Goal: Use online tool/utility: Utilize a website feature to perform a specific function

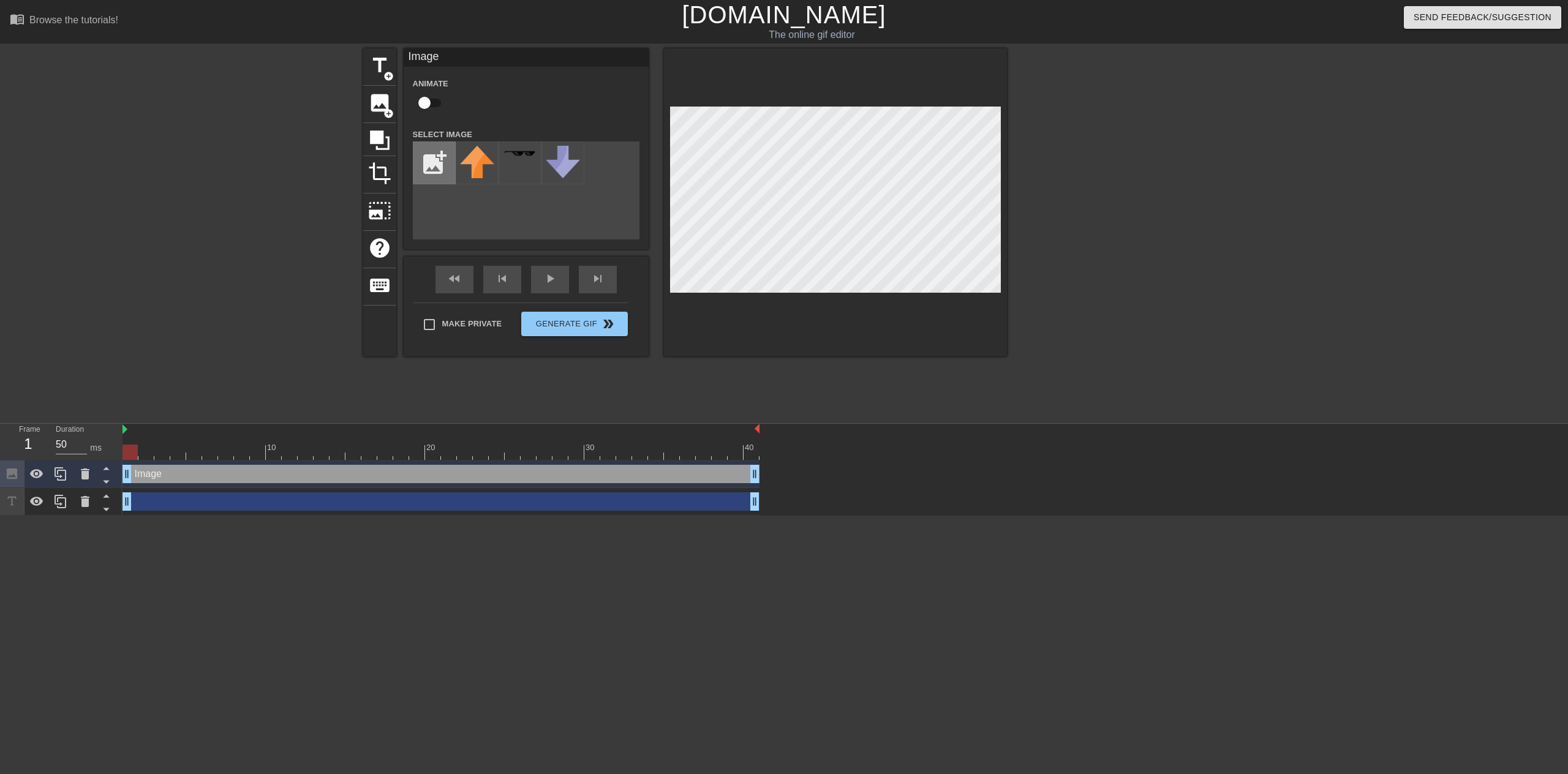
click at [437, 152] on input "file" at bounding box center [434, 162] width 41 height 41
type input "C:\fakepath\minecrat.png"
click at [483, 158] on img at bounding box center [477, 154] width 34 height 17
click at [467, 166] on div at bounding box center [477, 163] width 43 height 43
drag, startPoint x: 473, startPoint y: 164, endPoint x: 445, endPoint y: 198, distance: 44.0
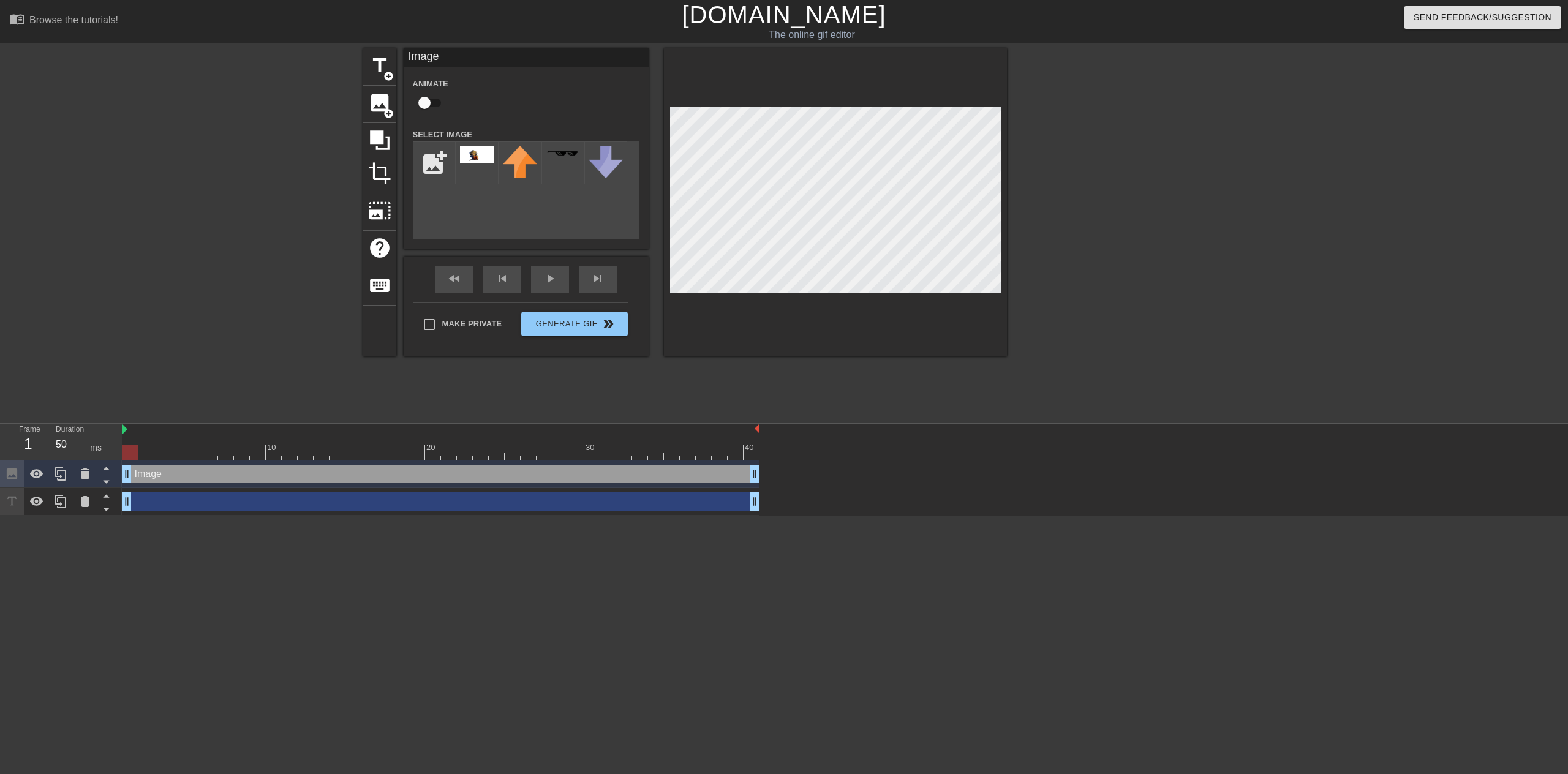
click at [445, 198] on div "add_photo_alternate" at bounding box center [526, 190] width 227 height 98
click at [626, 233] on div "title add_circle image add_circle crop photo_size_select_large help keyboard Im…" at bounding box center [685, 202] width 644 height 308
click at [881, 74] on div at bounding box center [836, 202] width 343 height 308
click at [434, 102] on input "checkbox" at bounding box center [424, 103] width 70 height 23
click at [434, 102] on input "checkbox" at bounding box center [436, 103] width 70 height 23
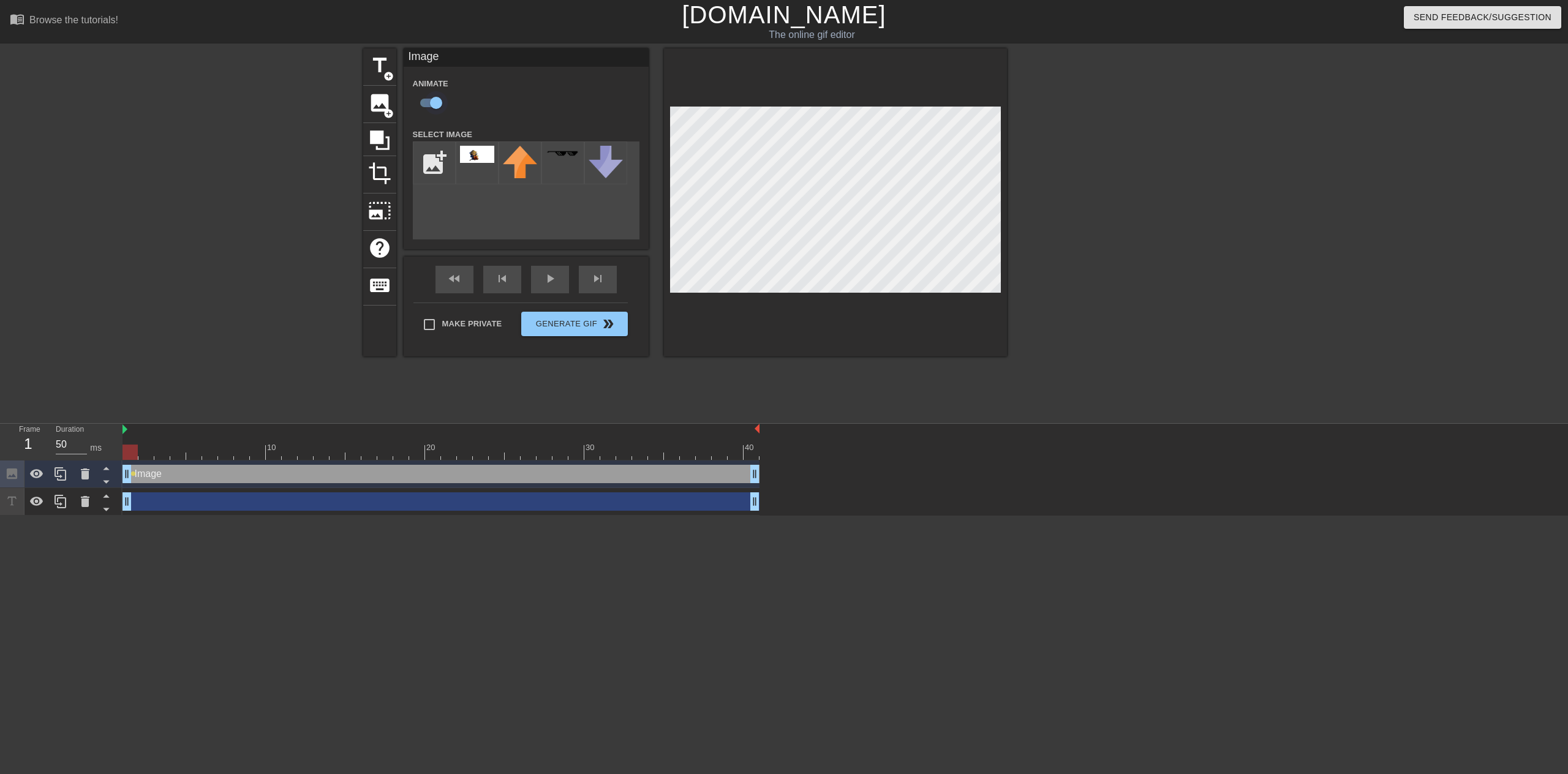
checkbox input "false"
click at [467, 279] on div "fast_rewind skip_previous play_arrow skip_next" at bounding box center [526, 279] width 200 height 46
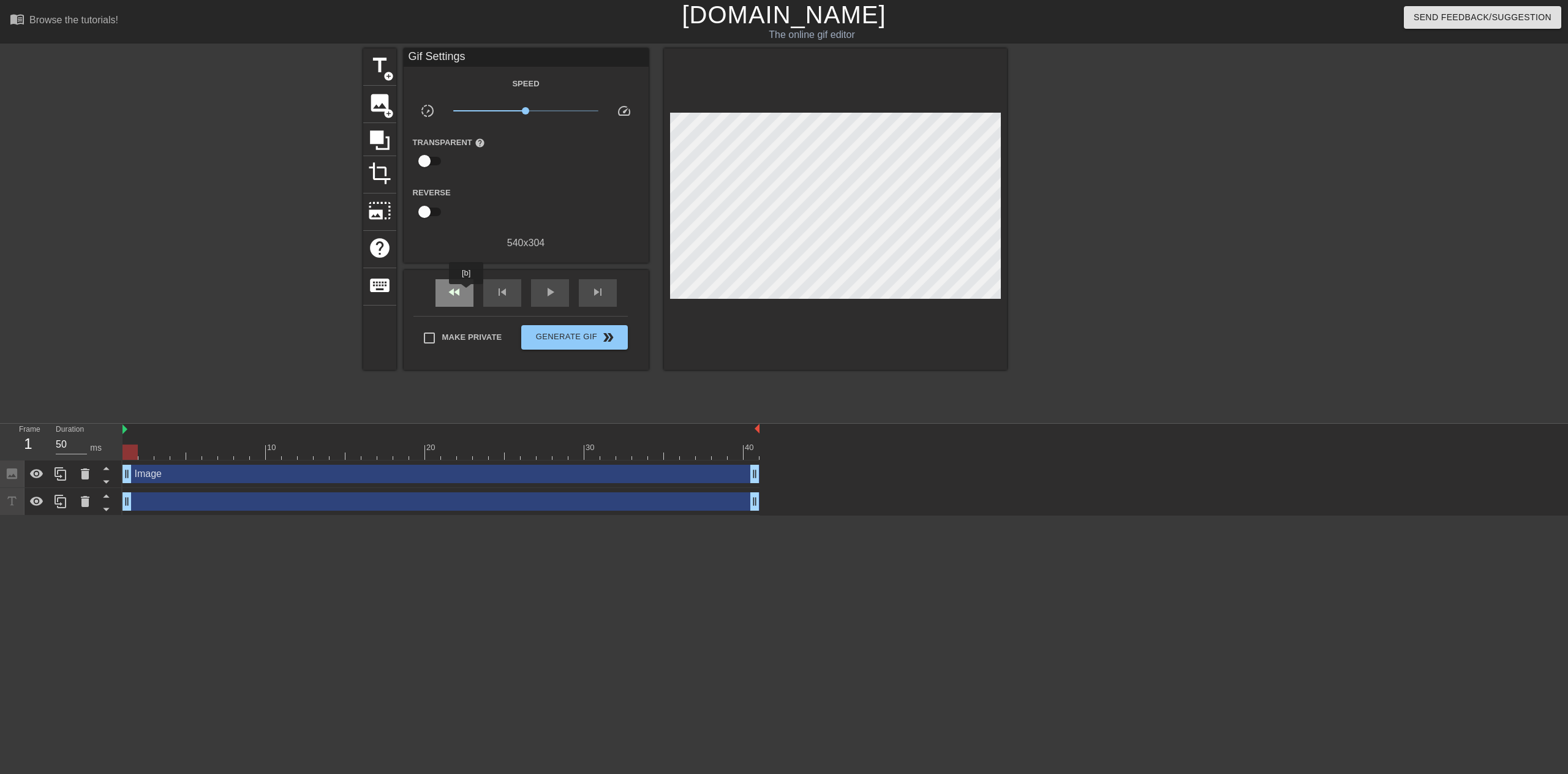
click at [467, 293] on div "fast_rewind" at bounding box center [454, 293] width 38 height 28
click at [517, 294] on div "skip_previous" at bounding box center [502, 293] width 38 height 28
click at [574, 295] on div "fast_rewind skip_previous play_arrow skip_next" at bounding box center [526, 293] width 200 height 46
click at [435, 159] on input "checkbox" at bounding box center [424, 161] width 70 height 23
checkbox input "true"
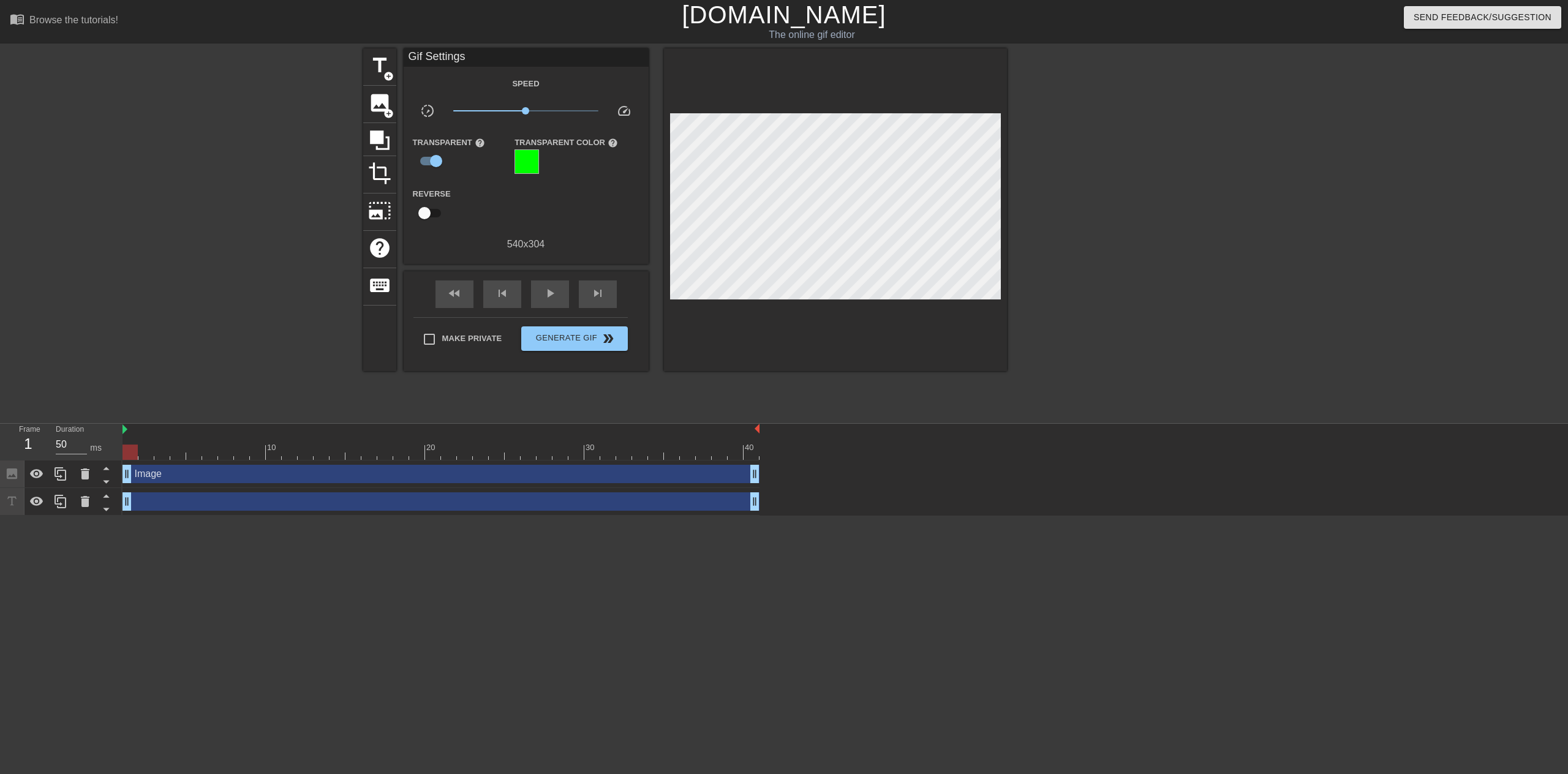
click at [533, 161] on div at bounding box center [526, 162] width 24 height 24
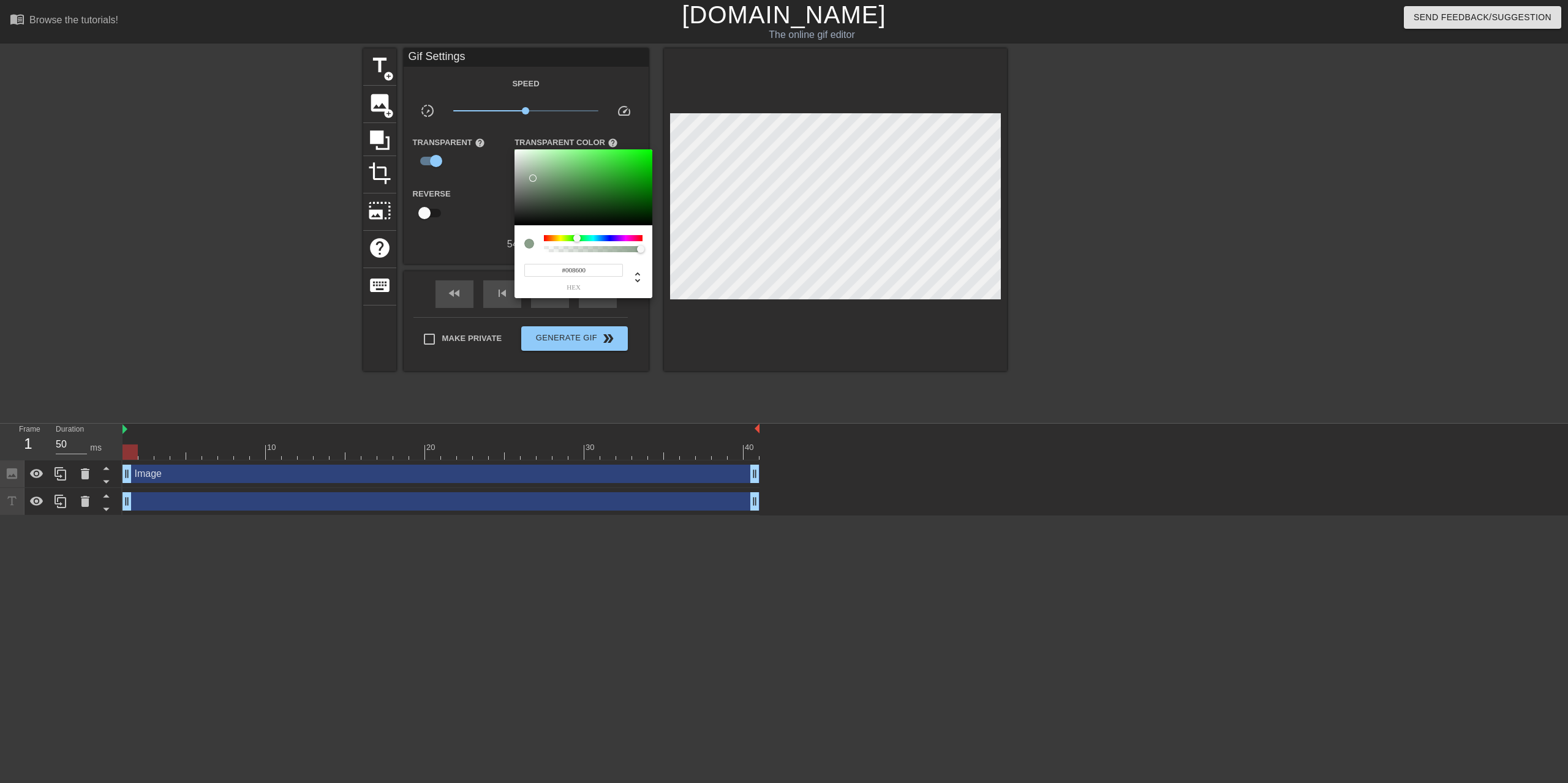
type input "#008000"
drag, startPoint x: 530, startPoint y: 180, endPoint x: 727, endPoint y: 187, distance: 197.1
click at [727, 187] on div "#008000 hex" at bounding box center [784, 391] width 1568 height 783
click at [646, 343] on div at bounding box center [784, 391] width 1568 height 783
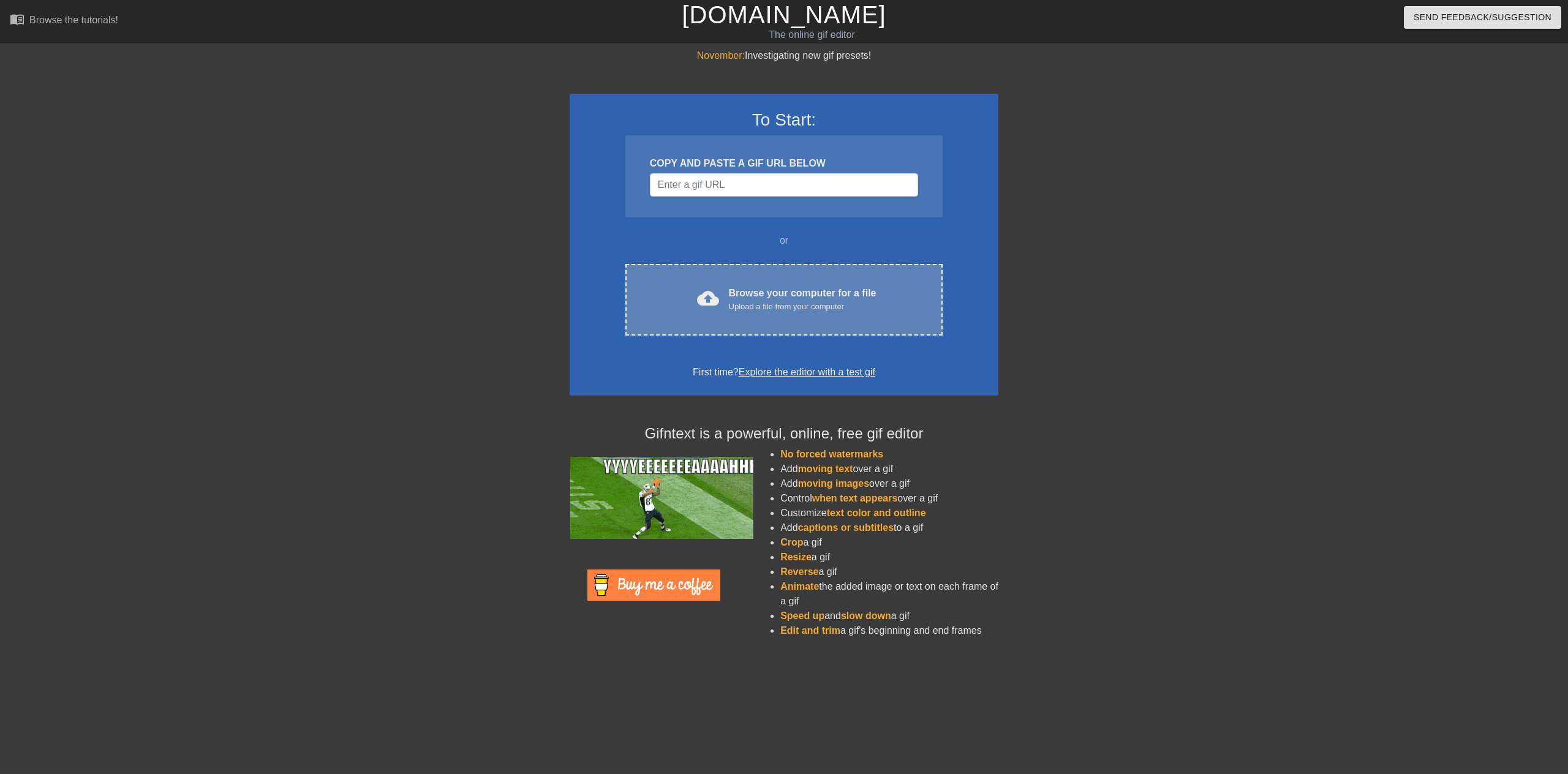
click at [751, 283] on div "cloud_upload Browse your computer for a file Upload a file from your computer C…" at bounding box center [784, 300] width 317 height 71
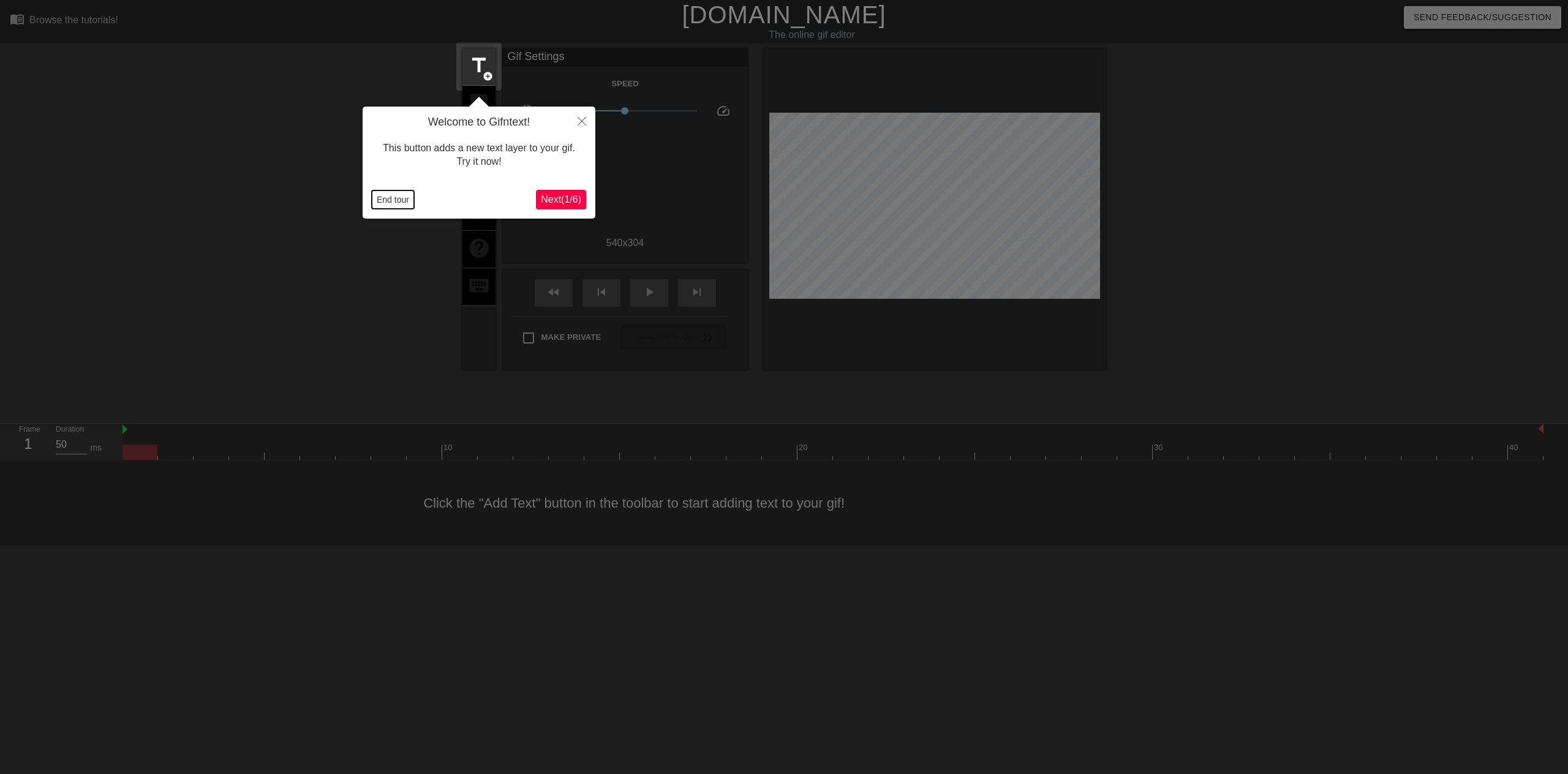
click at [375, 204] on button "End tour" at bounding box center [393, 199] width 42 height 19
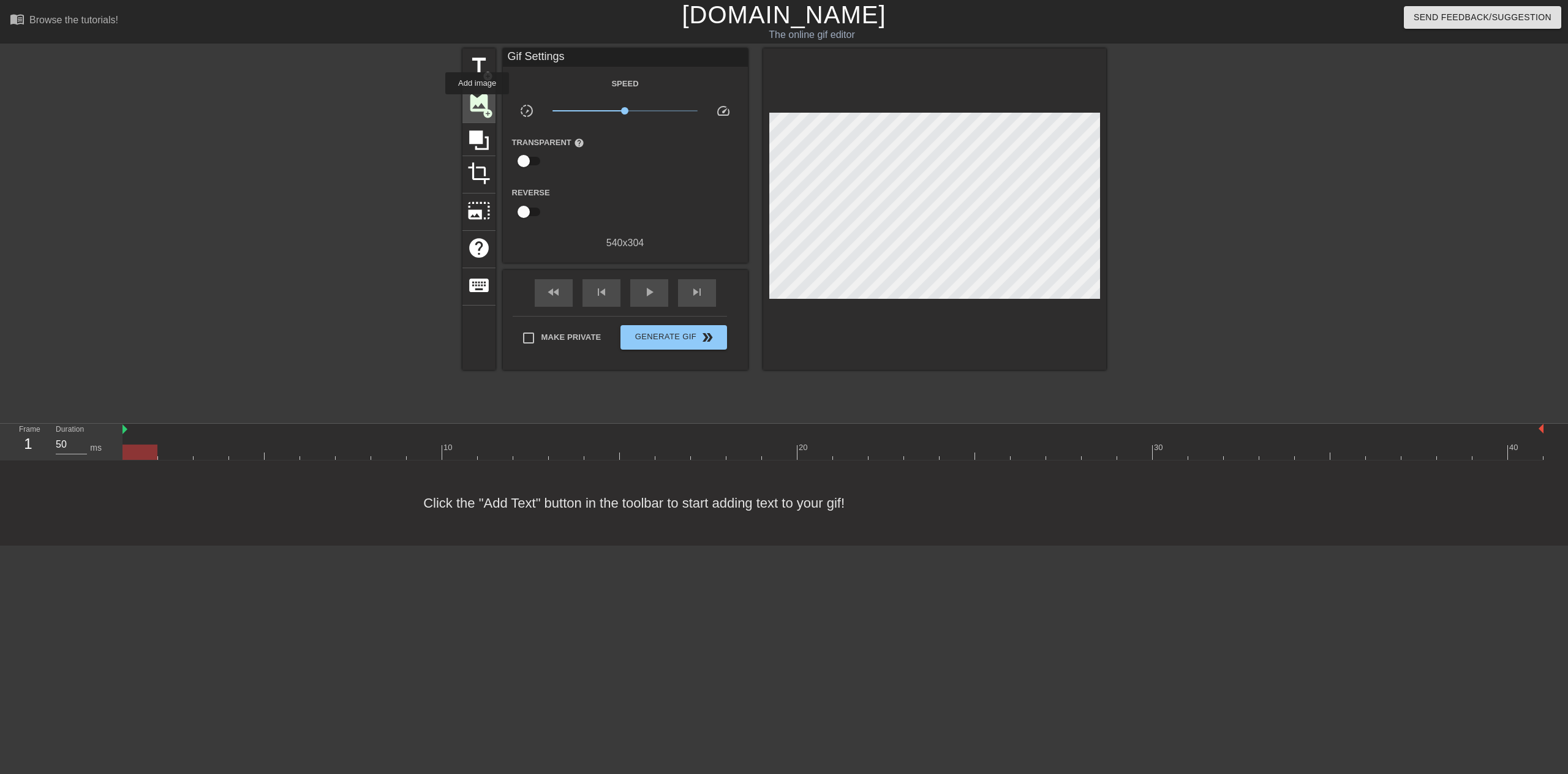
click at [477, 103] on span "image" at bounding box center [479, 103] width 23 height 23
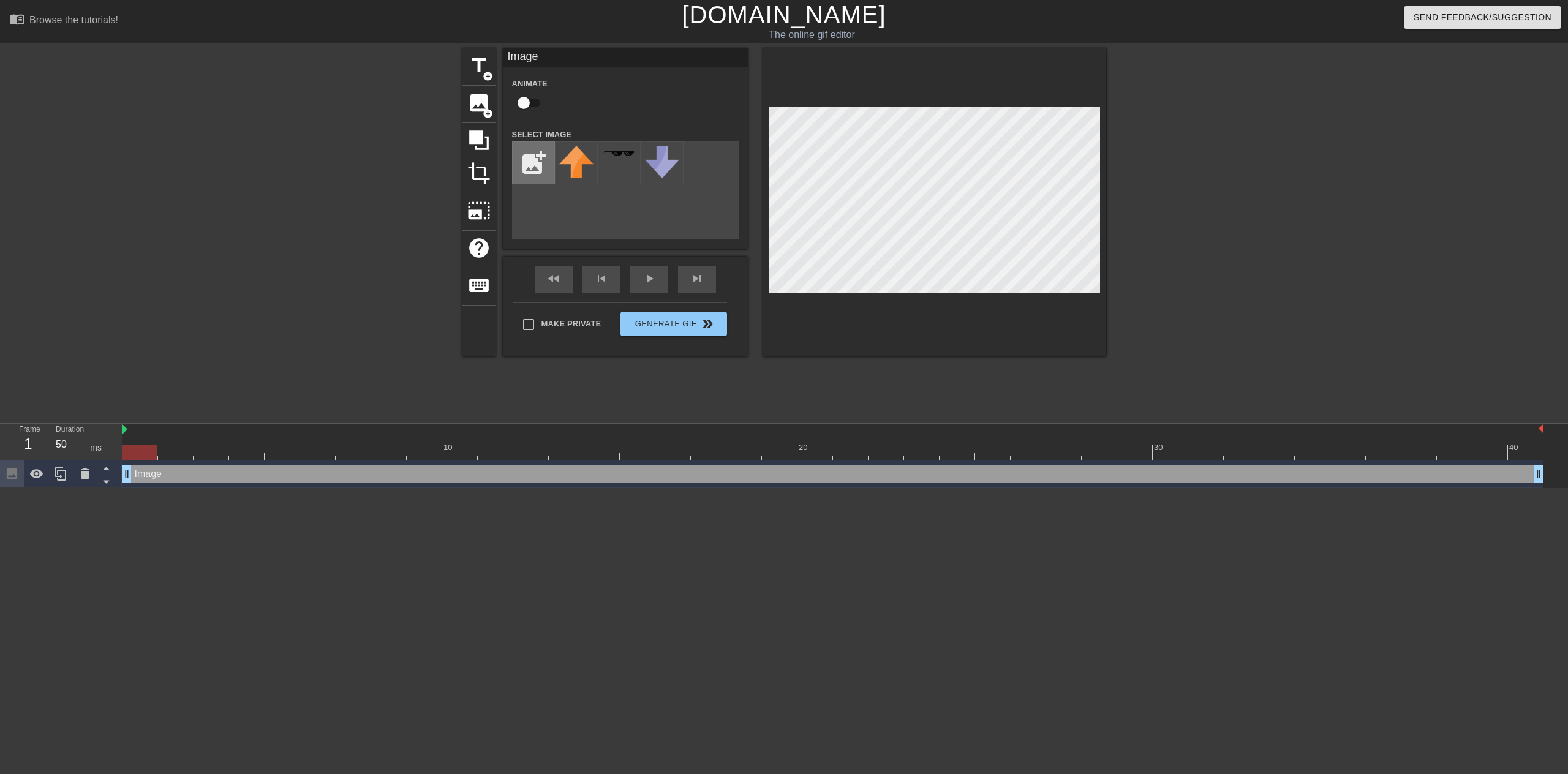
click at [542, 157] on input "file" at bounding box center [533, 162] width 41 height 41
type input "C:\fakepath\minecrat.png"
click at [572, 159] on img at bounding box center [577, 154] width 34 height 17
click at [948, 295] on div at bounding box center [935, 202] width 343 height 308
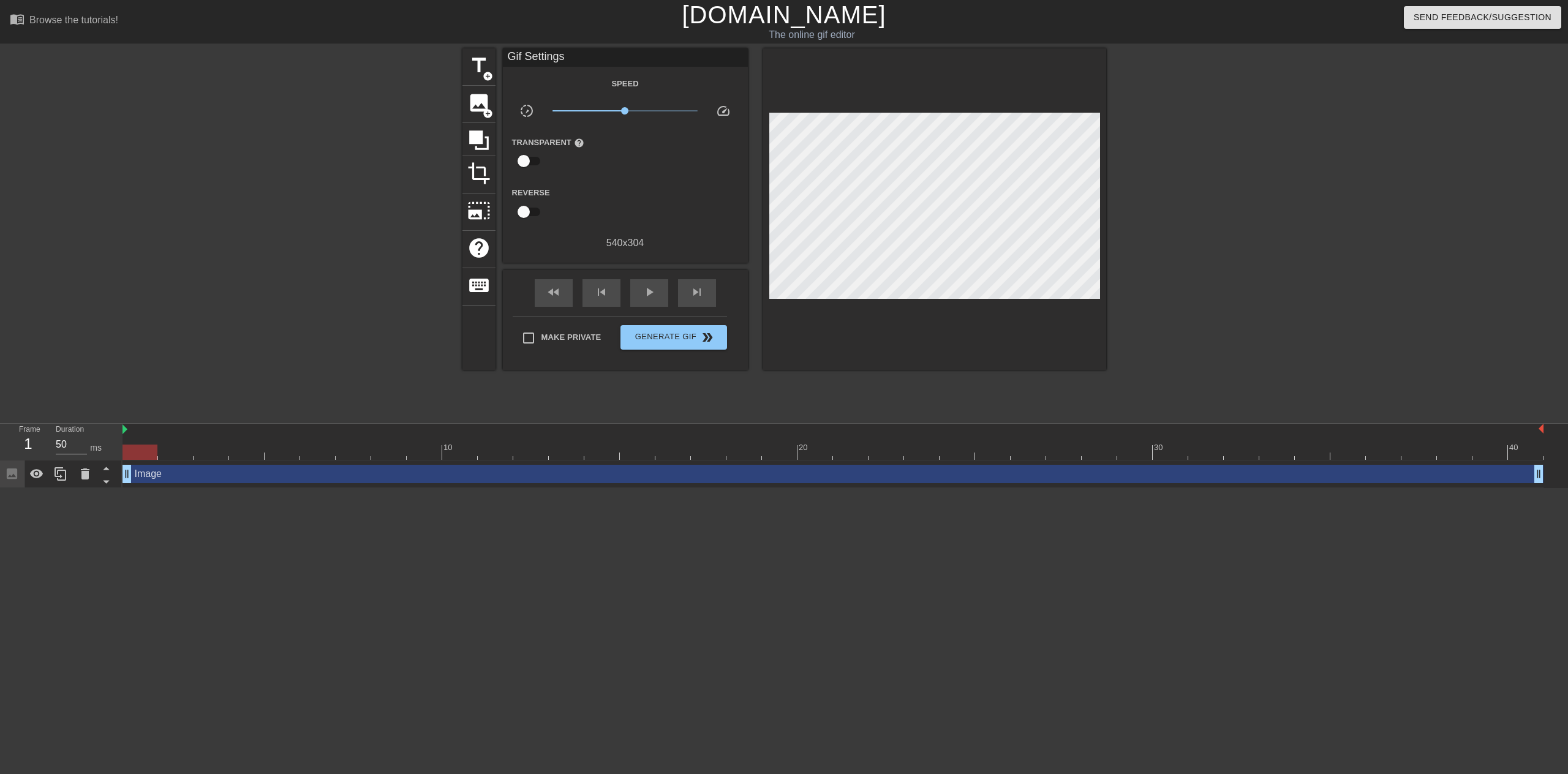
click at [1111, 160] on div "title add_circle image add_circle crop photo_size_select_large help keyboard Gi…" at bounding box center [784, 232] width 1568 height 368
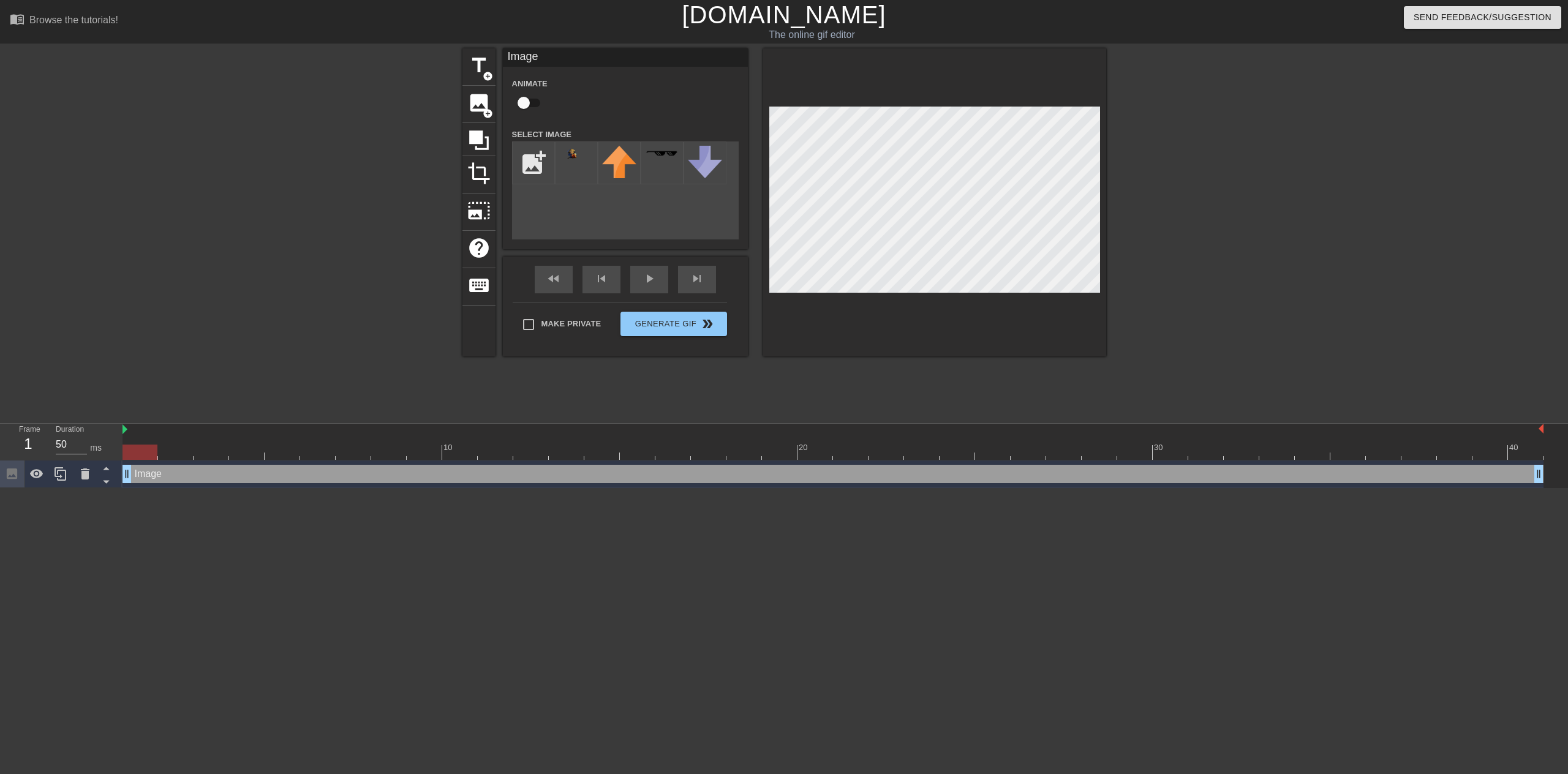
click at [683, 415] on div "title add_circle image add_circle crop photo_size_select_large help keyboard Im…" at bounding box center [784, 232] width 644 height 368
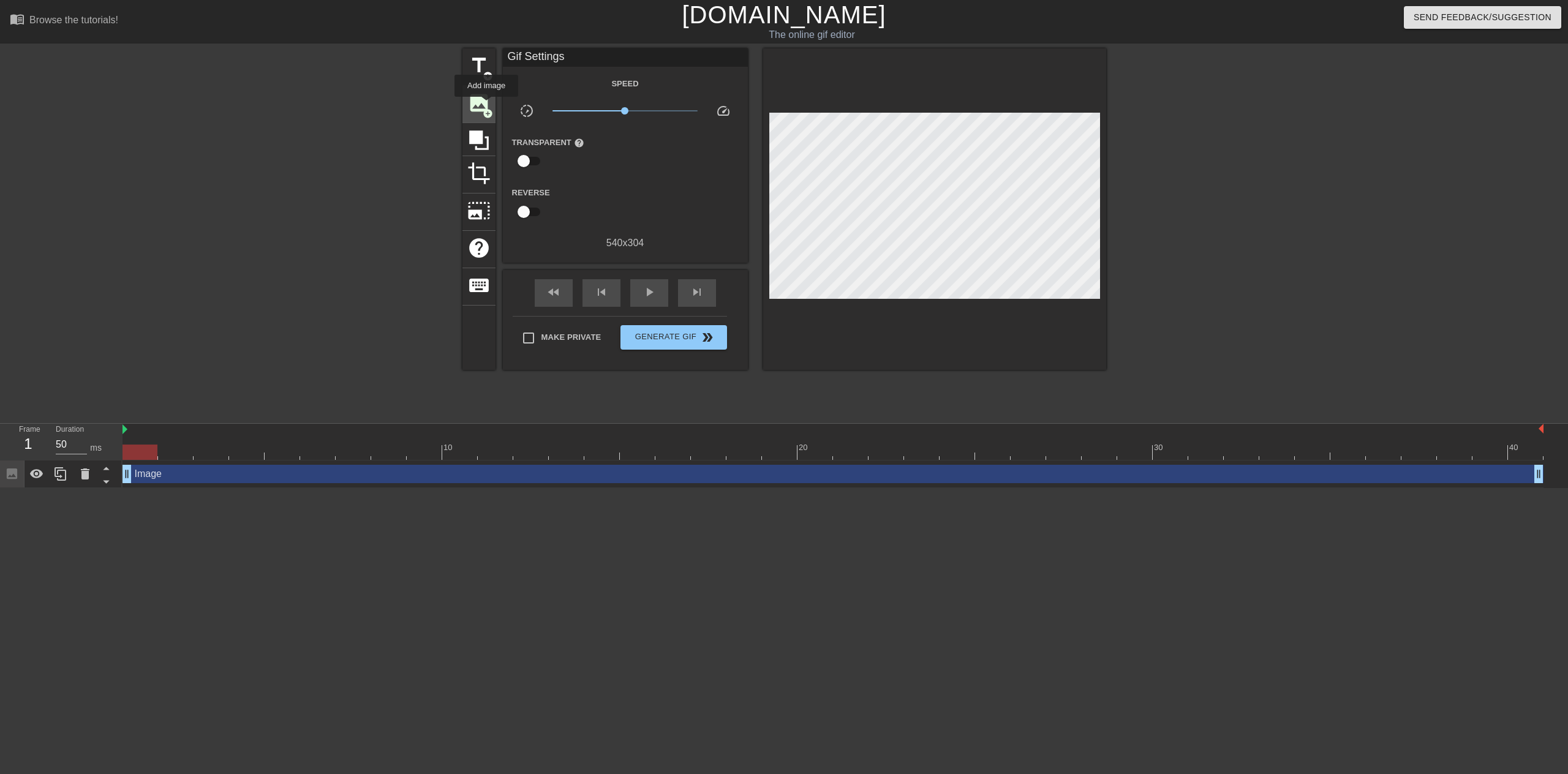
click at [487, 105] on span "image" at bounding box center [479, 103] width 23 height 23
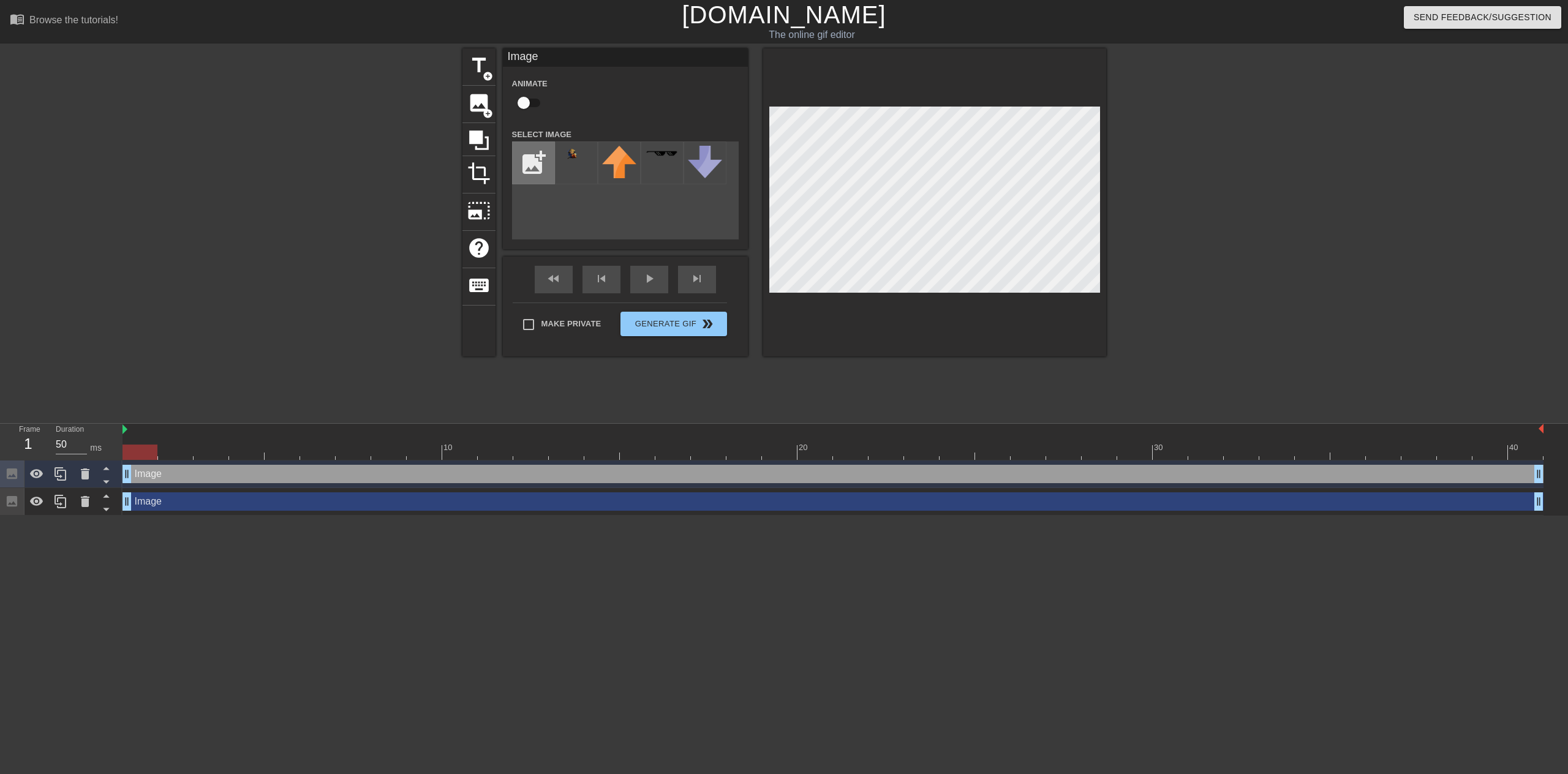
click at [541, 171] on input "file" at bounding box center [533, 162] width 41 height 41
type input "C:\fakepath\minecraft campfire.png"
click at [570, 162] on img at bounding box center [577, 154] width 34 height 17
click at [1088, 298] on div at bounding box center [935, 202] width 343 height 308
click at [729, 155] on div "title add_circle image add_circle crop photo_size_select_large help keyboard Im…" at bounding box center [784, 202] width 644 height 308
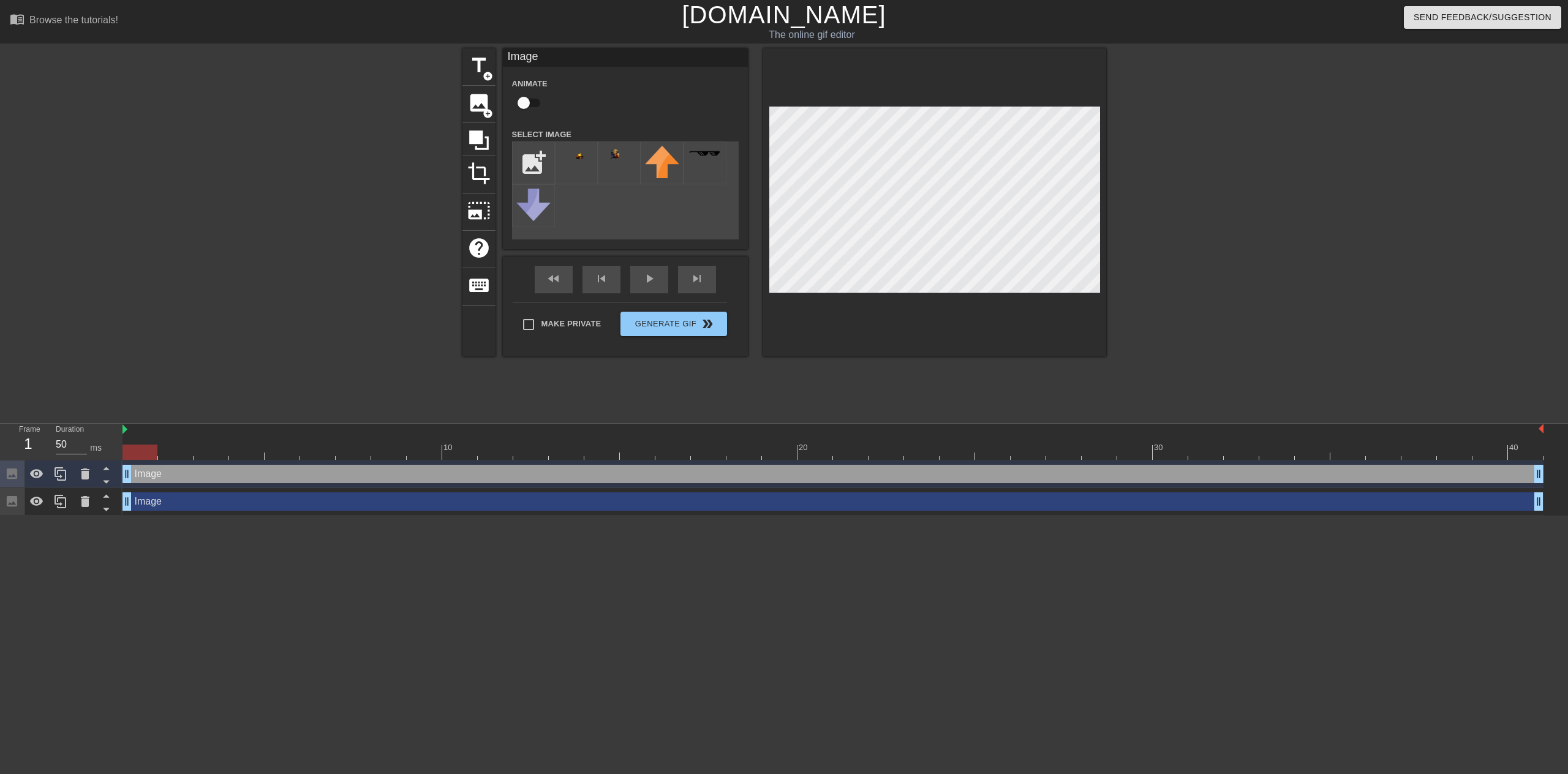
click at [929, 355] on div at bounding box center [935, 202] width 343 height 308
click at [605, 105] on div "Animate" at bounding box center [625, 96] width 245 height 39
click at [528, 104] on input "checkbox" at bounding box center [524, 103] width 70 height 23
checkbox input "true"
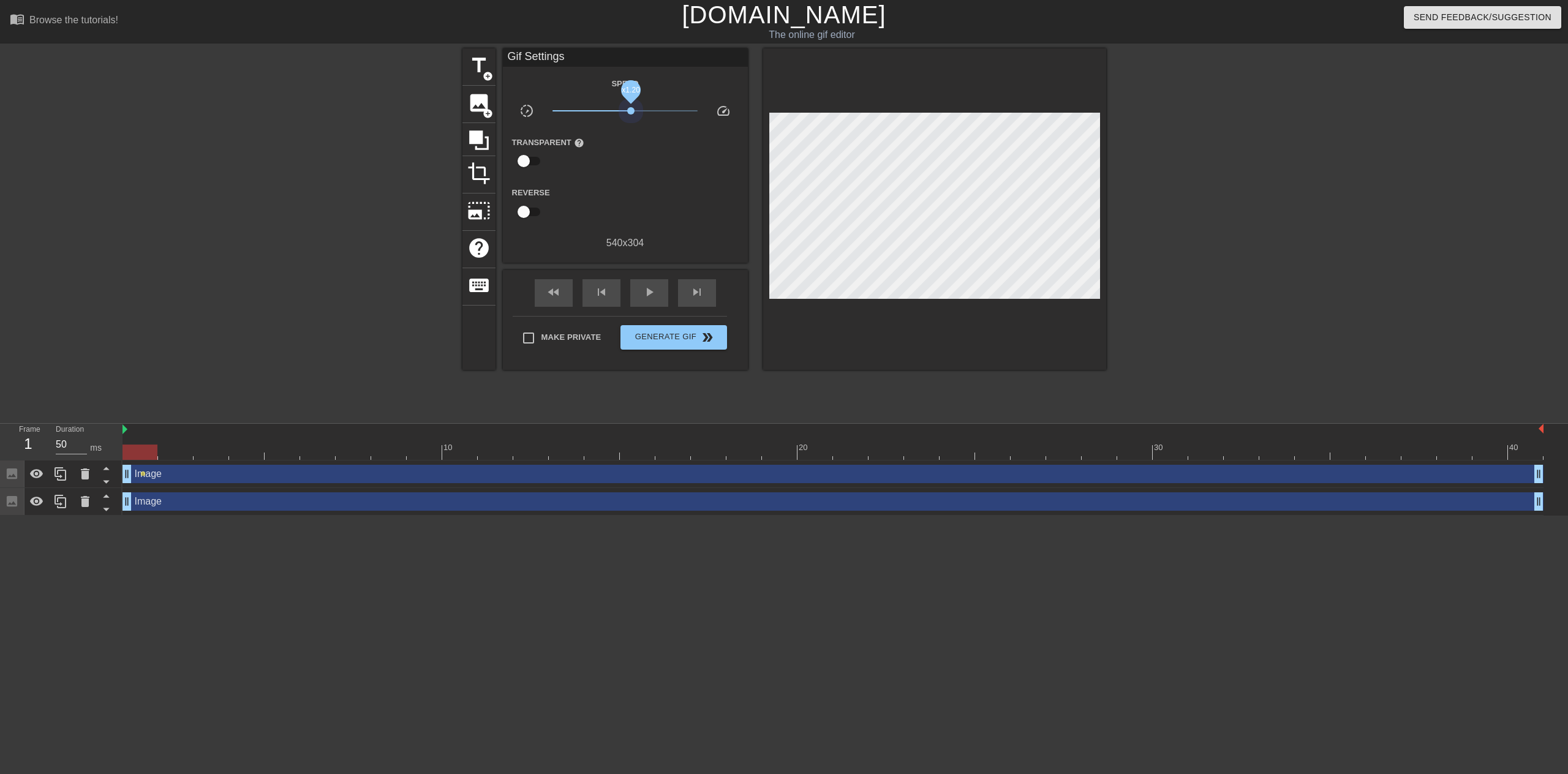
drag, startPoint x: 633, startPoint y: 112, endPoint x: 630, endPoint y: 121, distance: 9.5
click at [630, 121] on div "x1.20" at bounding box center [625, 113] width 164 height 19
click at [522, 159] on input "checkbox" at bounding box center [524, 161] width 70 height 23
click at [539, 163] on input "checkbox" at bounding box center [535, 161] width 70 height 23
checkbox input "false"
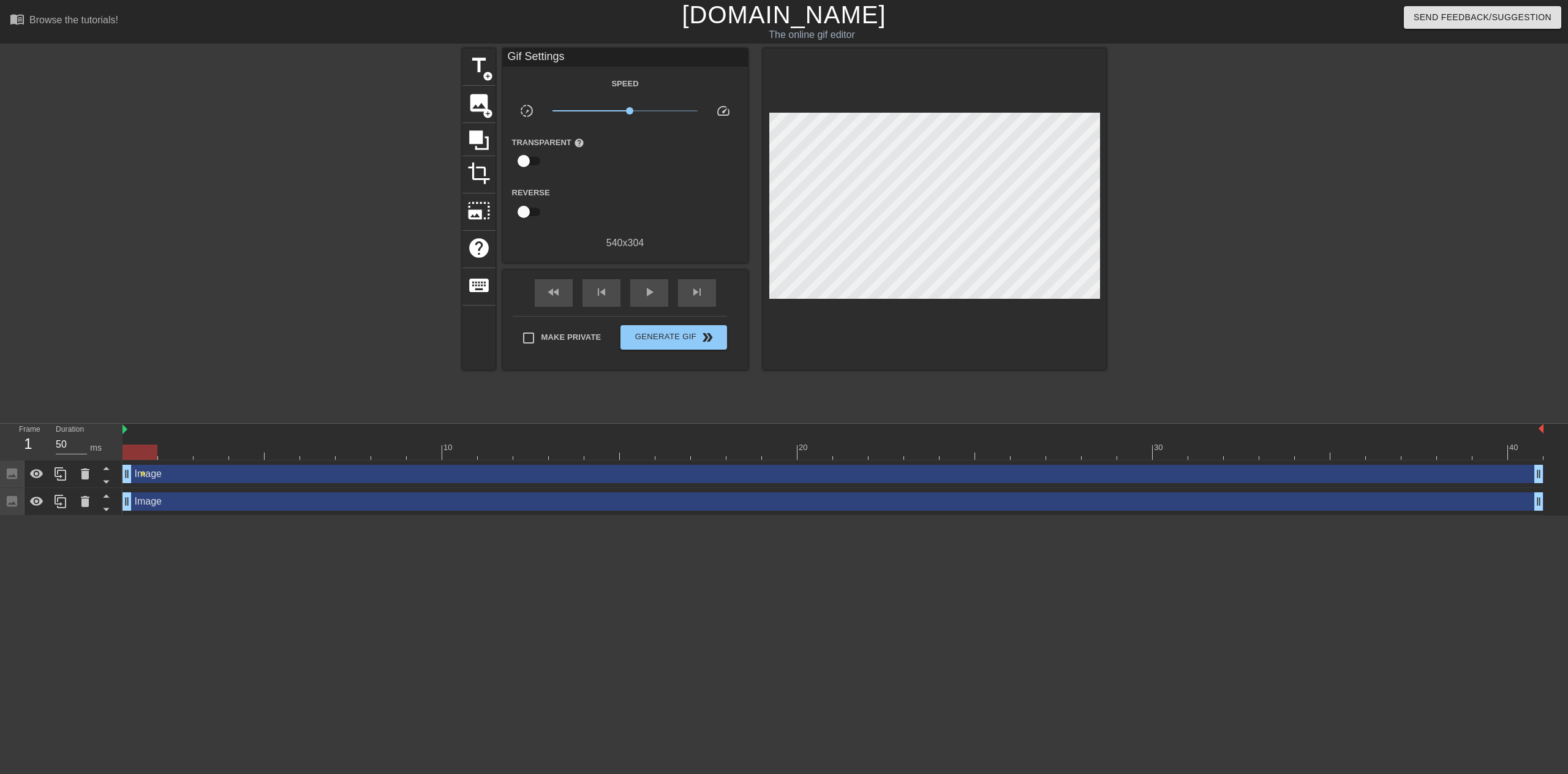
click at [530, 214] on input "checkbox" at bounding box center [524, 211] width 70 height 23
click at [532, 214] on input "checkbox" at bounding box center [535, 211] width 70 height 23
checkbox input "false"
click at [705, 172] on div "Speed slow_motion_video x1.16 speed Transparent help Reverse 540 x 304" at bounding box center [625, 164] width 227 height 175
drag, startPoint x: 141, startPoint y: 447, endPoint x: 225, endPoint y: 449, distance: 84.0
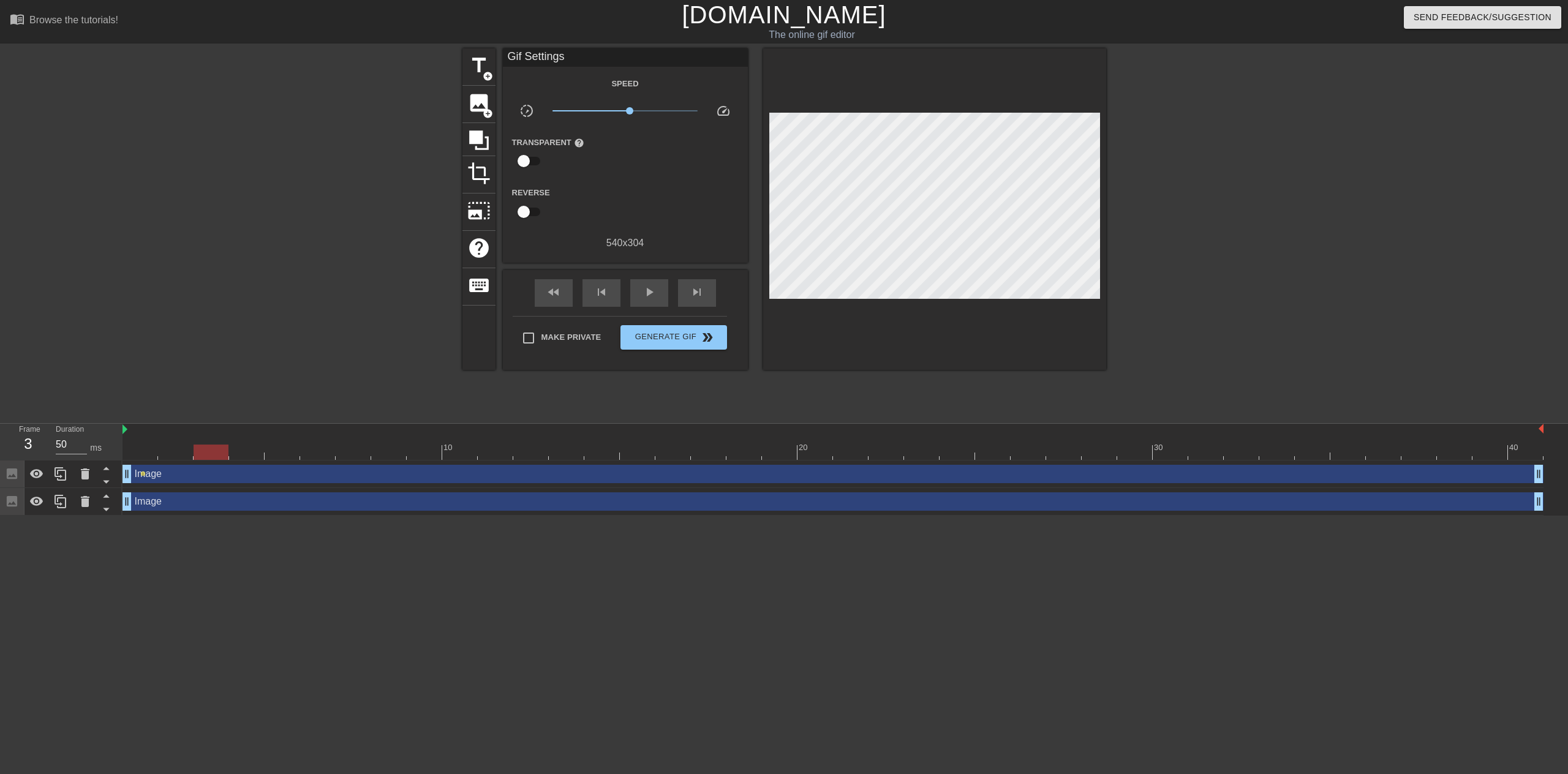
click at [224, 449] on div at bounding box center [211, 452] width 35 height 15
drag, startPoint x: 256, startPoint y: 449, endPoint x: 999, endPoint y: 449, distance: 743.0
click at [999, 449] on div at bounding box center [992, 452] width 35 height 15
drag, startPoint x: 1002, startPoint y: 454, endPoint x: 127, endPoint y: 437, distance: 875.2
click at [127, 437] on div "10 20 30 40" at bounding box center [833, 441] width 1421 height 36
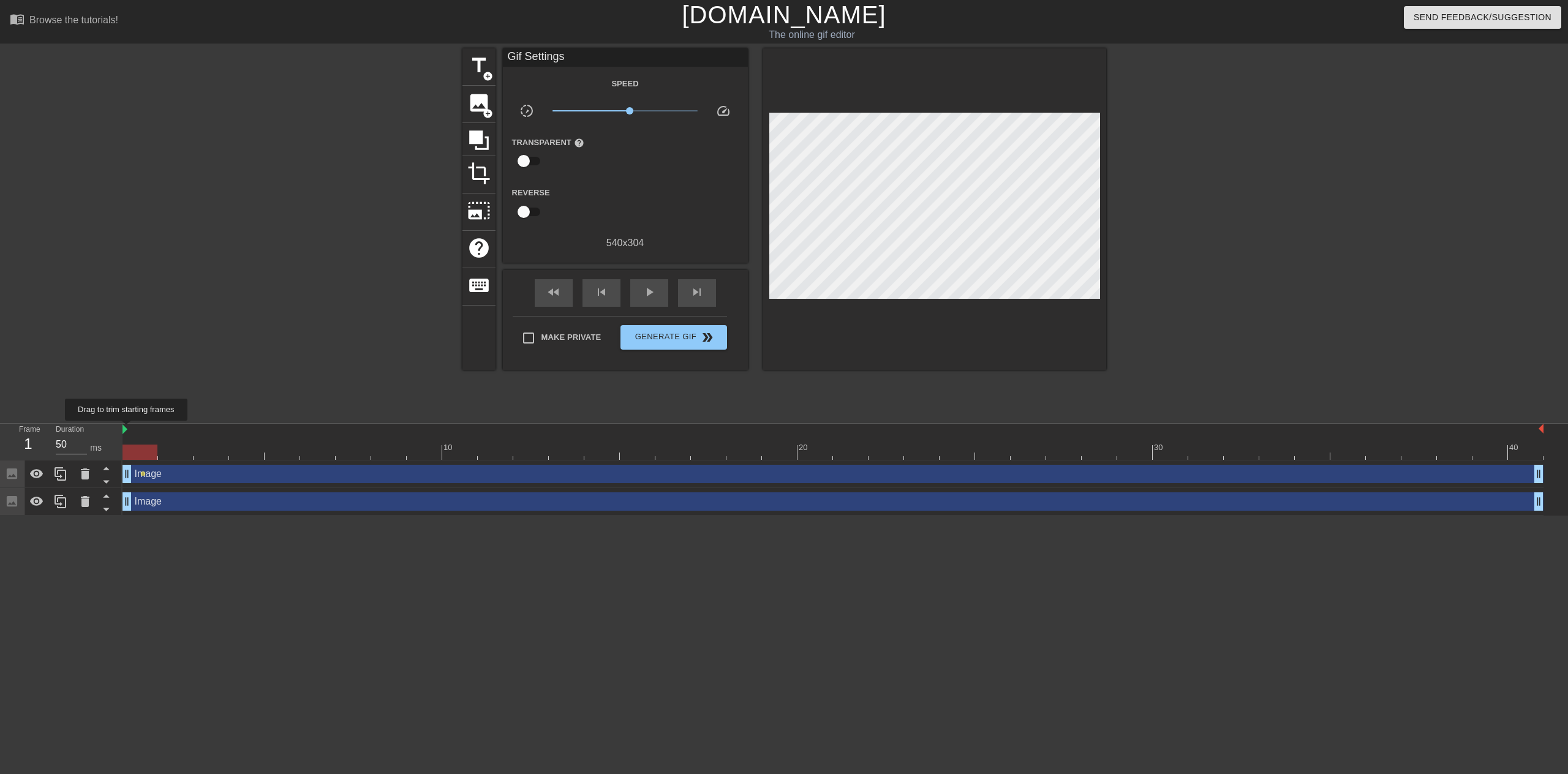
click at [127, 429] on img at bounding box center [125, 429] width 5 height 10
click at [126, 431] on img at bounding box center [125, 429] width 5 height 10
drag, startPoint x: 130, startPoint y: 431, endPoint x: 117, endPoint y: 433, distance: 13.2
click at [117, 433] on div "Duration 50 ms" at bounding box center [83, 441] width 74 height 36
drag, startPoint x: 147, startPoint y: 451, endPoint x: 125, endPoint y: 451, distance: 22.0
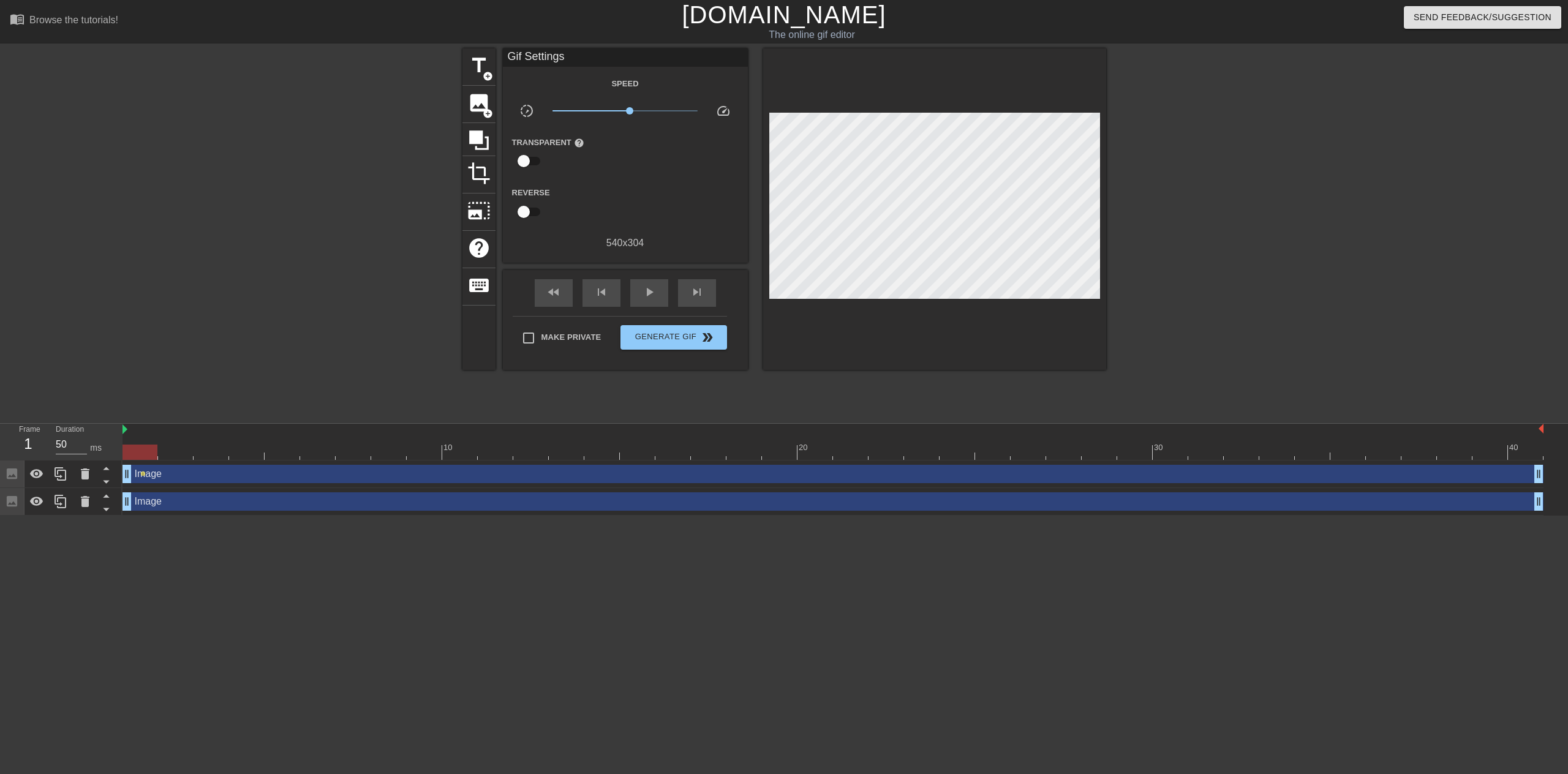
click at [125, 451] on div at bounding box center [139, 452] width 35 height 15
click at [144, 480] on div "Image drag_handle drag_handle" at bounding box center [833, 474] width 1421 height 19
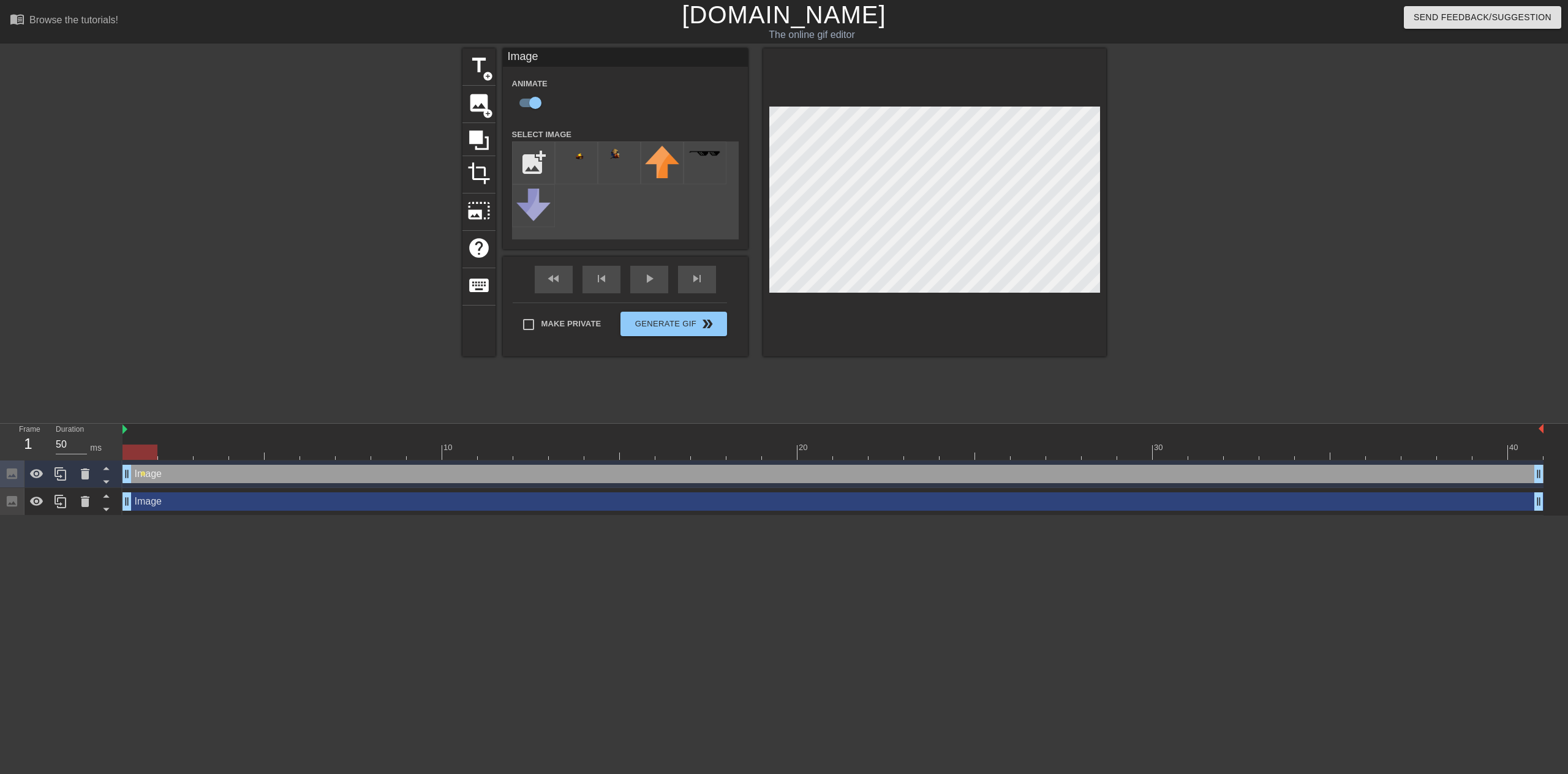
click at [158, 496] on div "Image drag_handle drag_handle" at bounding box center [833, 501] width 1421 height 19
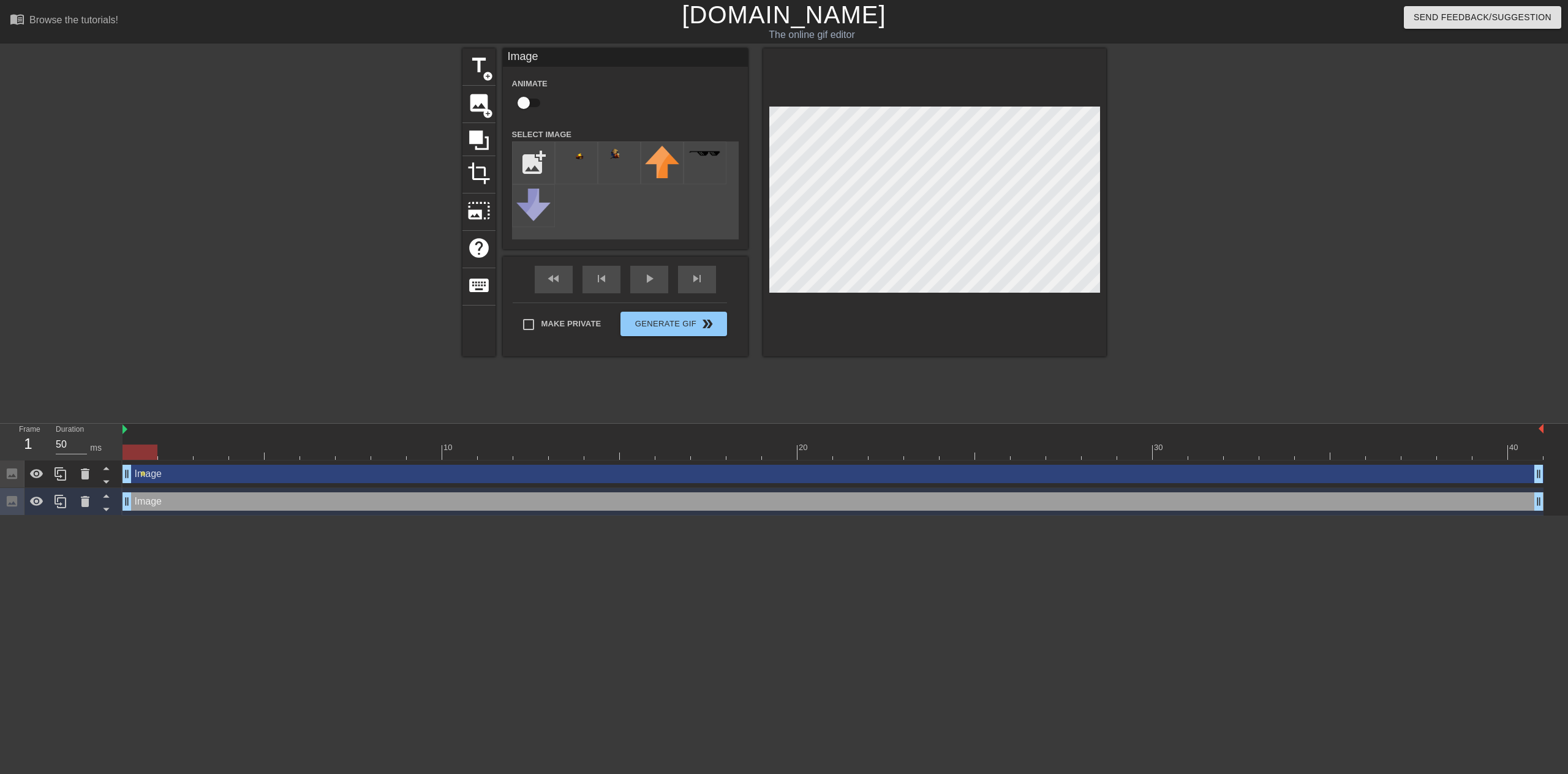
click at [185, 470] on div "Image drag_handle drag_handle" at bounding box center [833, 474] width 1421 height 19
checkbox input "true"
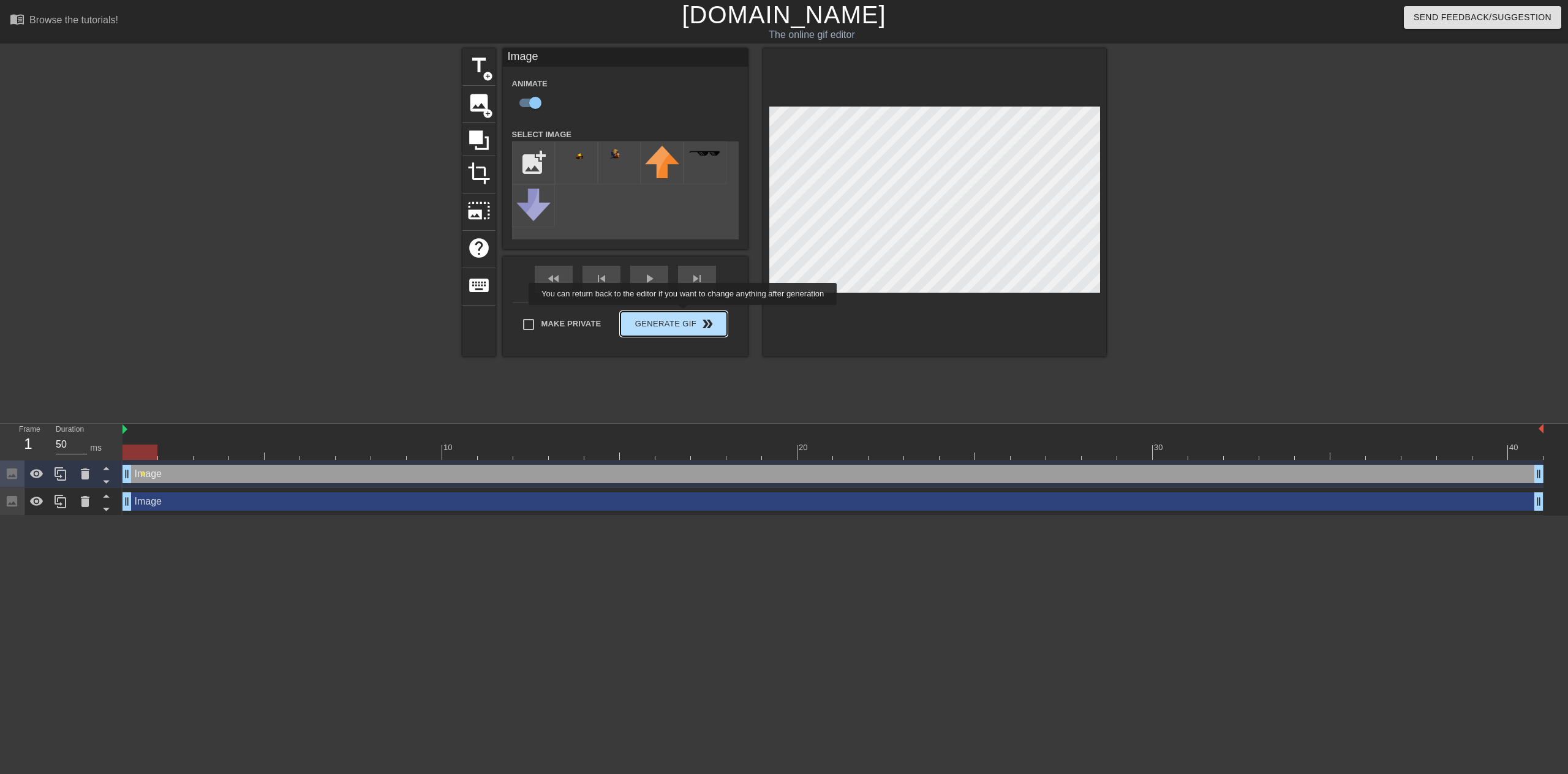
click at [684, 313] on div "fast_rewind skip_previous play_arrow skip_next Make Private Generate Gif double…" at bounding box center [625, 306] width 245 height 100
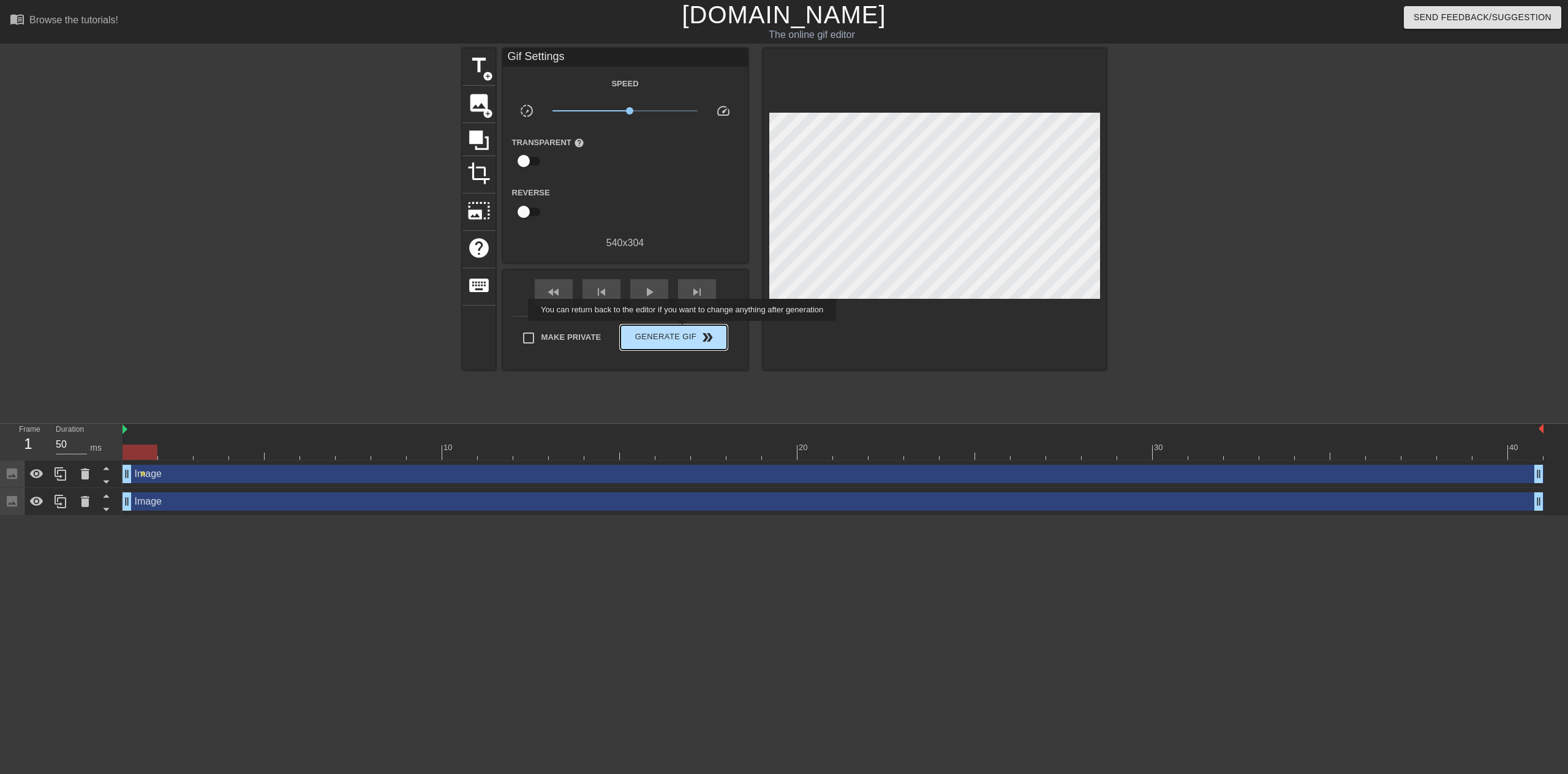
click at [684, 330] on span "Generate Gif double_arrow" at bounding box center [673, 338] width 96 height 15
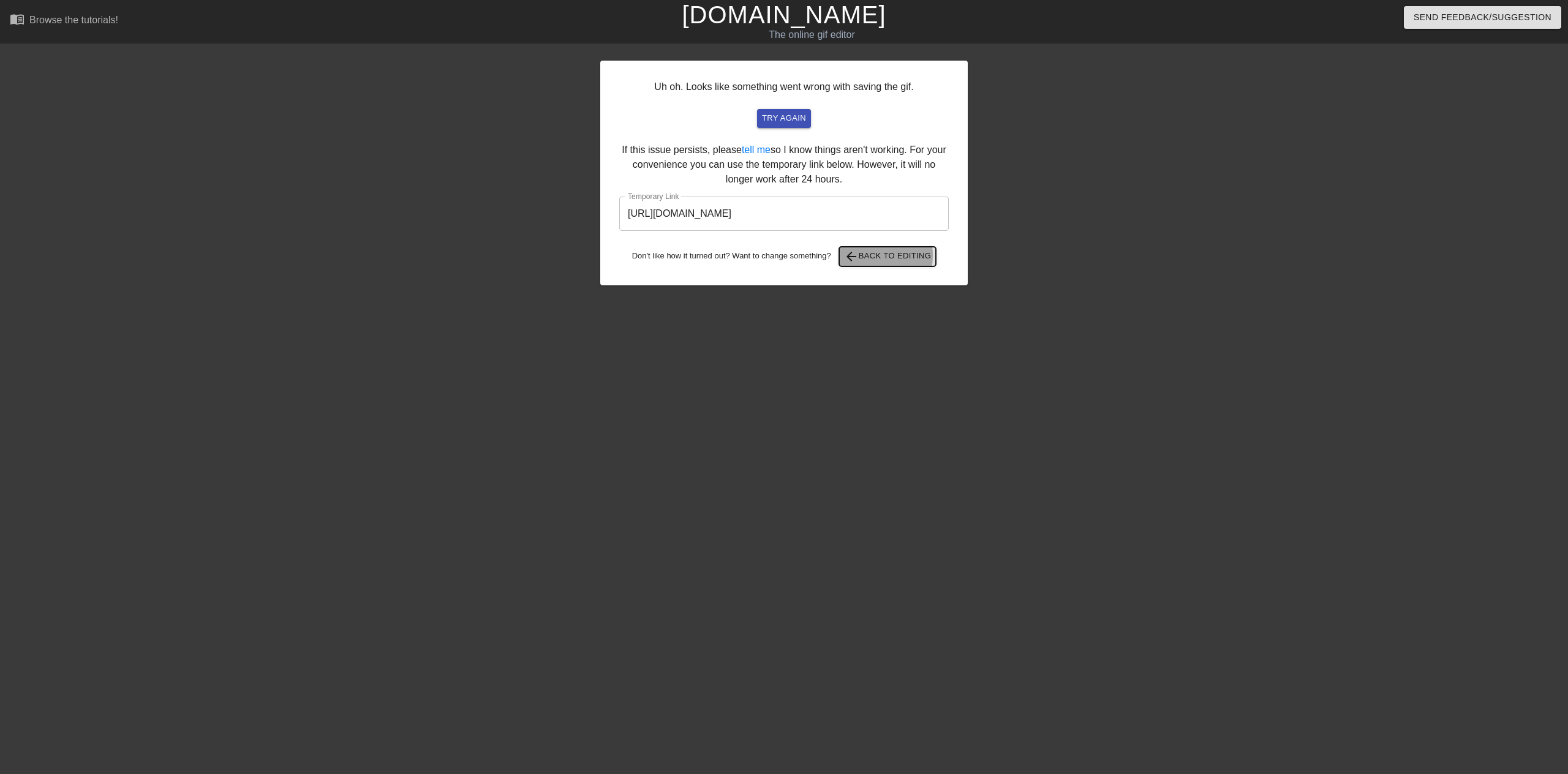
click at [874, 255] on span "arrow_back Back to Editing" at bounding box center [888, 257] width 87 height 15
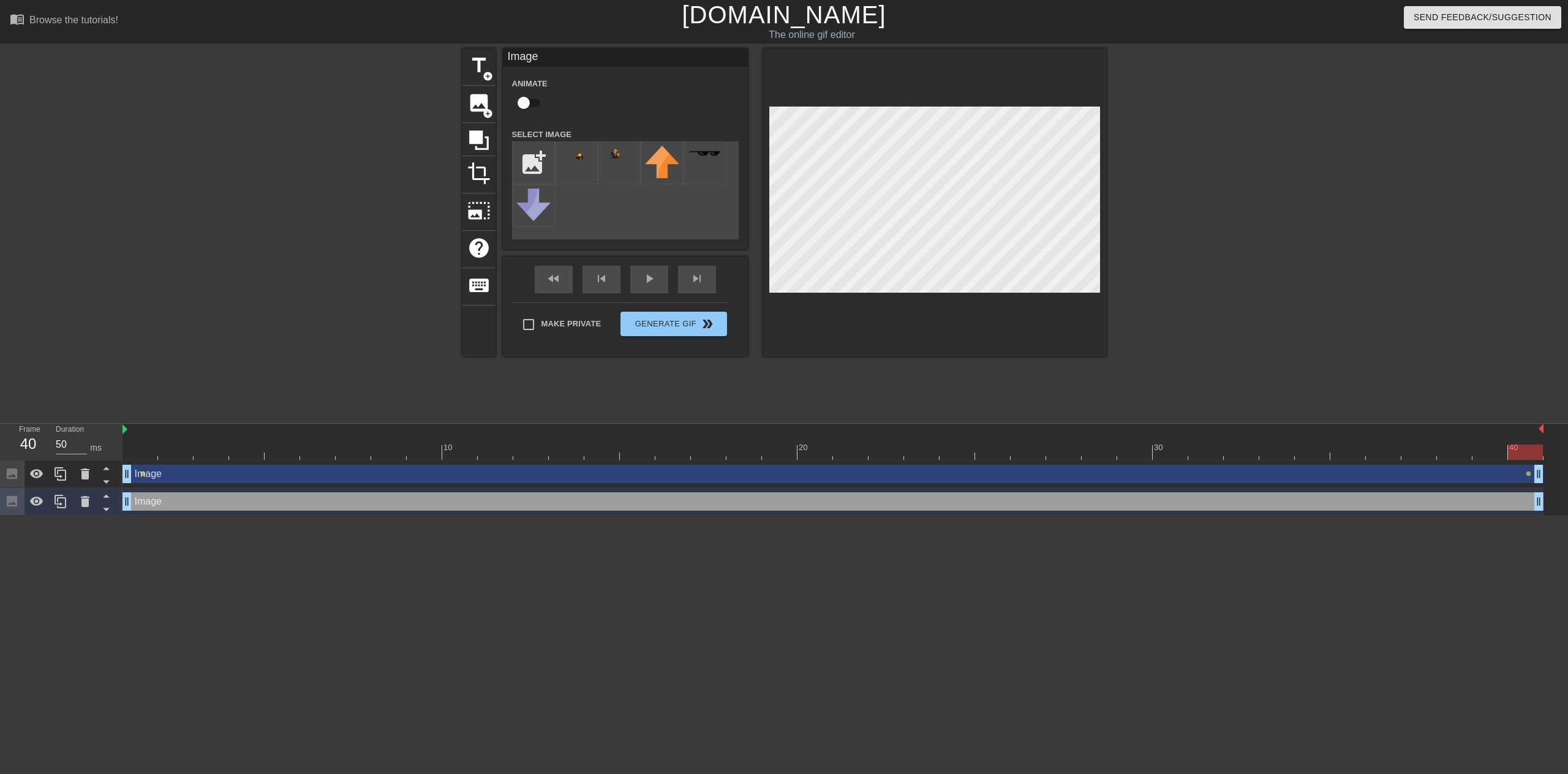
checkbox input "true"
click at [523, 104] on input "checkbox" at bounding box center [524, 103] width 70 height 23
checkbox input "true"
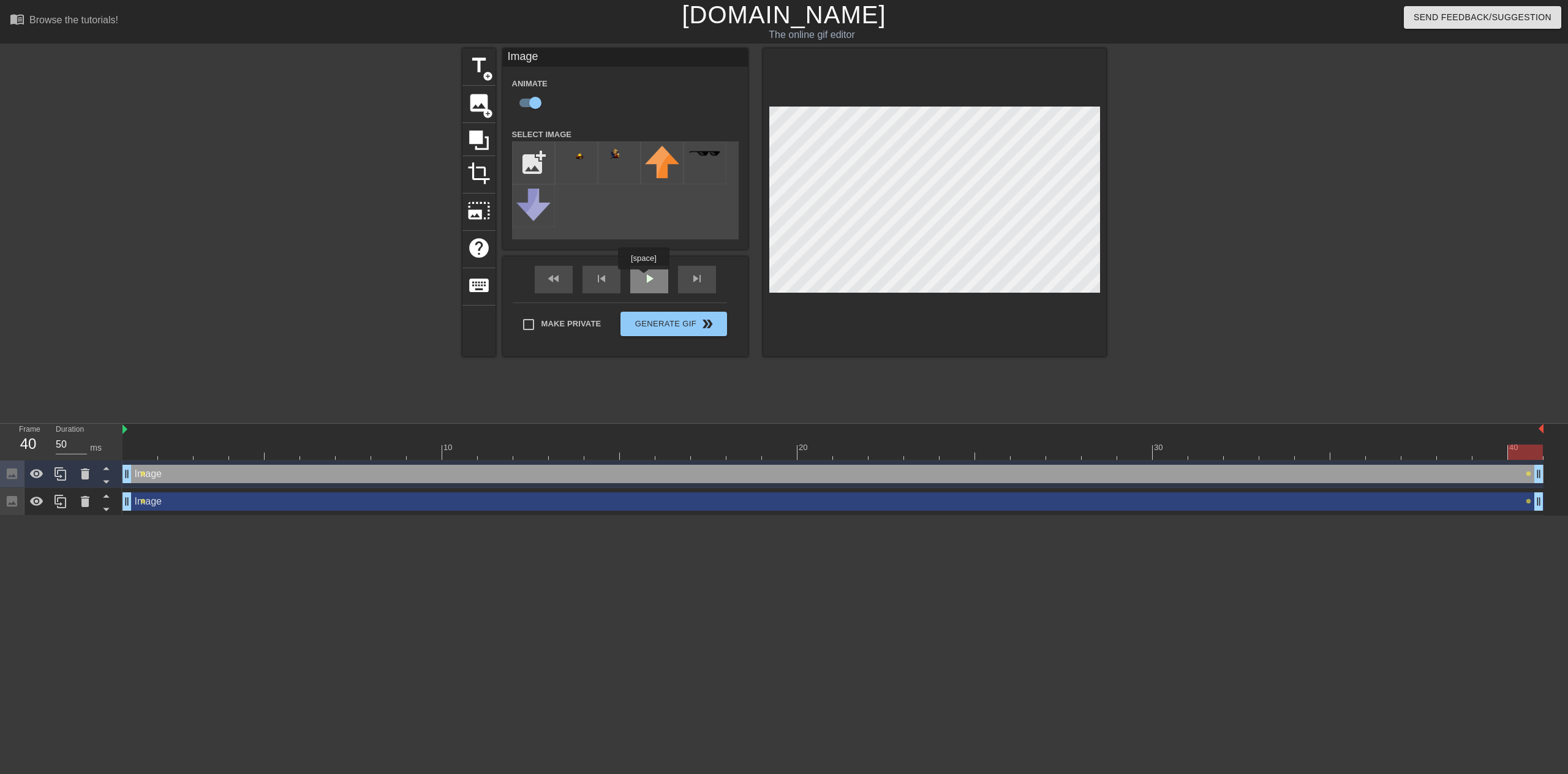
click at [643, 278] on div "fast_rewind skip_previous play_arrow skip_next" at bounding box center [625, 279] width 200 height 46
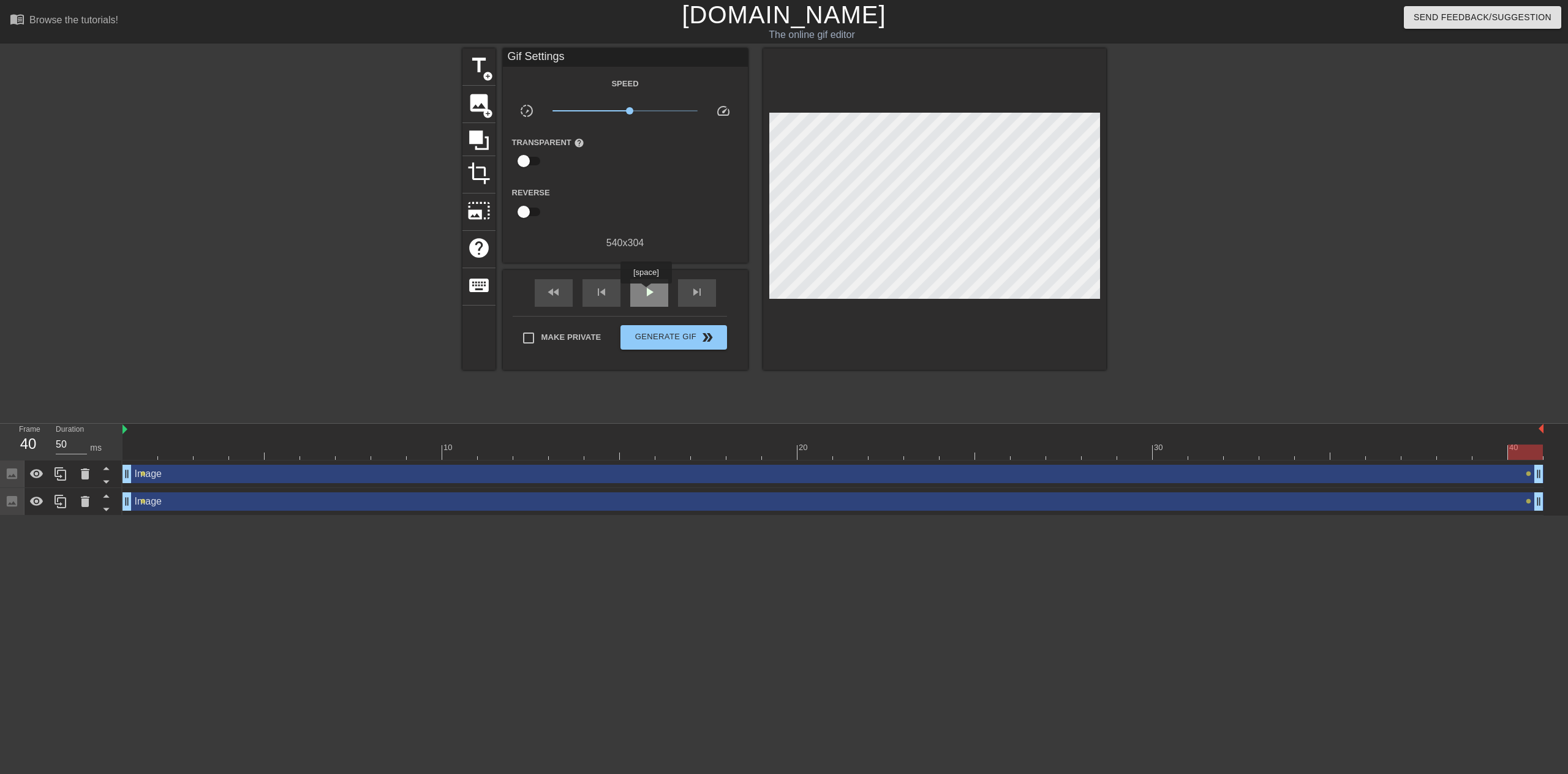
click at [646, 292] on span "play_arrow" at bounding box center [650, 292] width 15 height 15
click at [613, 287] on div "skip_previous" at bounding box center [601, 293] width 38 height 28
click at [644, 293] on span "pause" at bounding box center [650, 292] width 15 height 15
click at [134, 465] on div "Image drag_handle drag_handle" at bounding box center [833, 474] width 1421 height 19
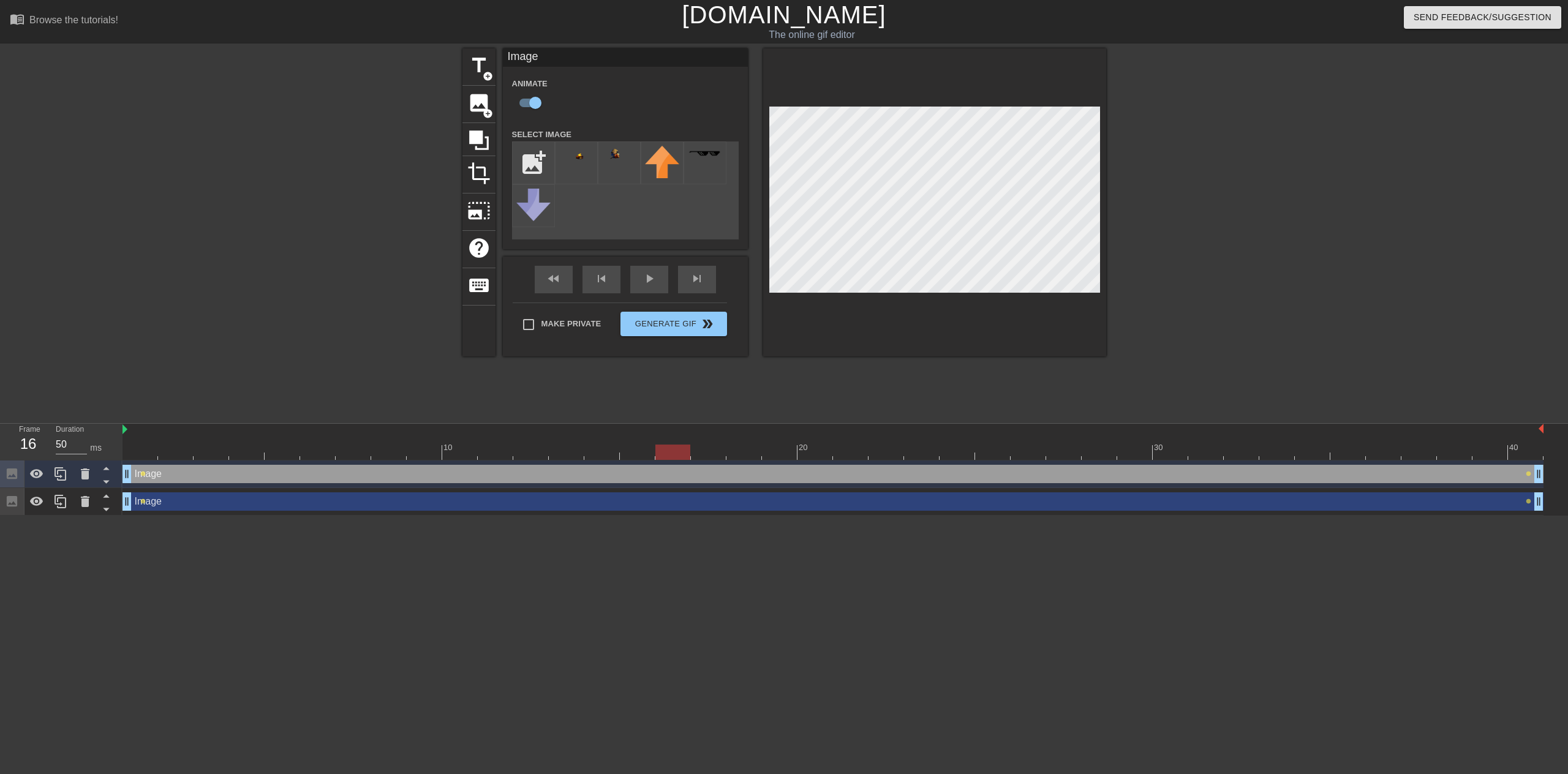
click at [138, 446] on div at bounding box center [833, 452] width 1421 height 15
drag, startPoint x: 170, startPoint y: 442, endPoint x: 138, endPoint y: 448, distance: 32.6
click at [138, 448] on div "10 20 30 40" at bounding box center [833, 441] width 1421 height 36
drag, startPoint x: 138, startPoint y: 448, endPoint x: 1515, endPoint y: 389, distance: 1378.3
click at [1515, 389] on div "menu_book Browse the tutorials! Gifntext.com The online gif editor Send Feedbac…" at bounding box center [784, 257] width 1568 height 516
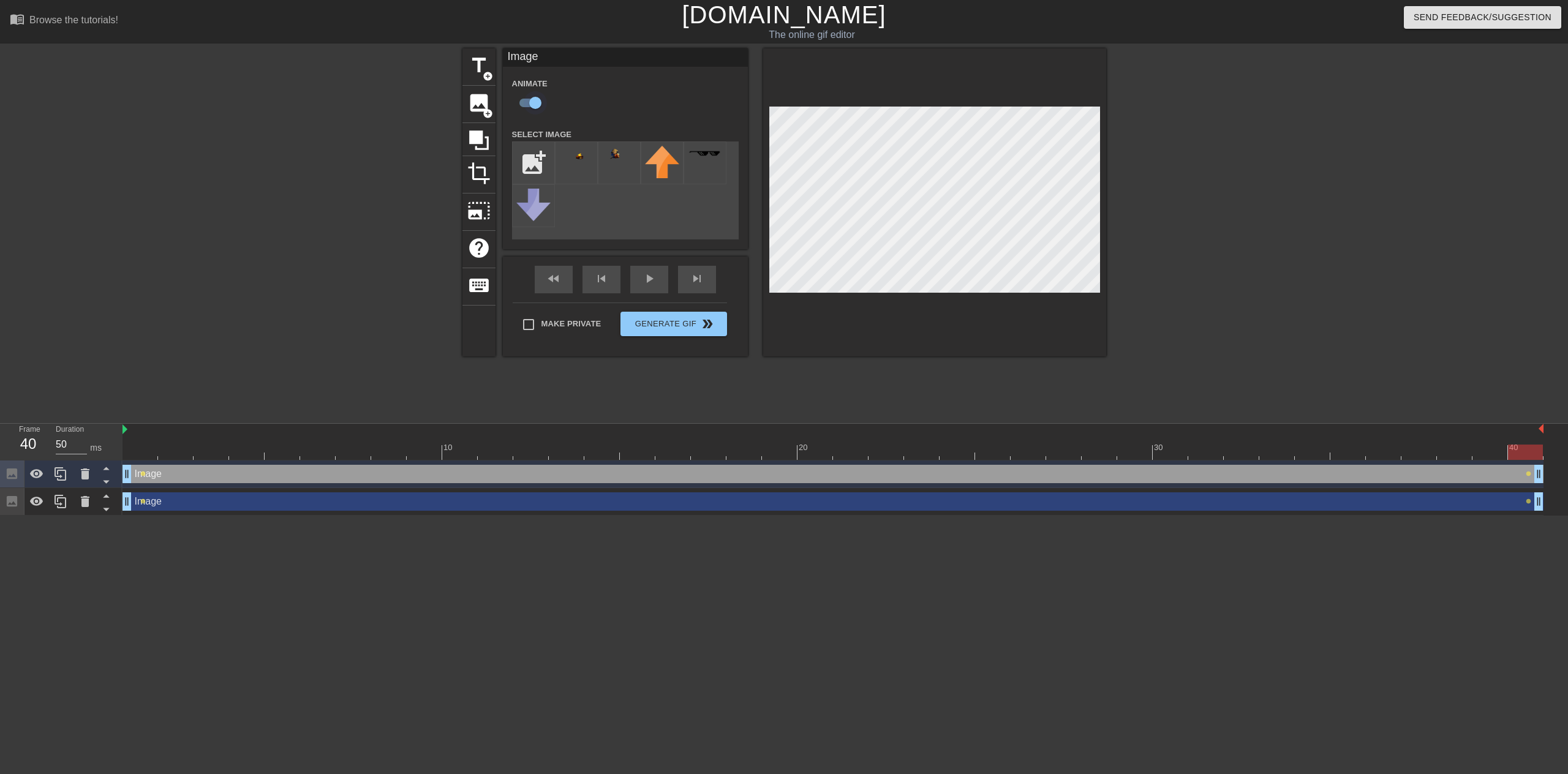
click at [534, 104] on input "checkbox" at bounding box center [535, 103] width 70 height 23
checkbox input "false"
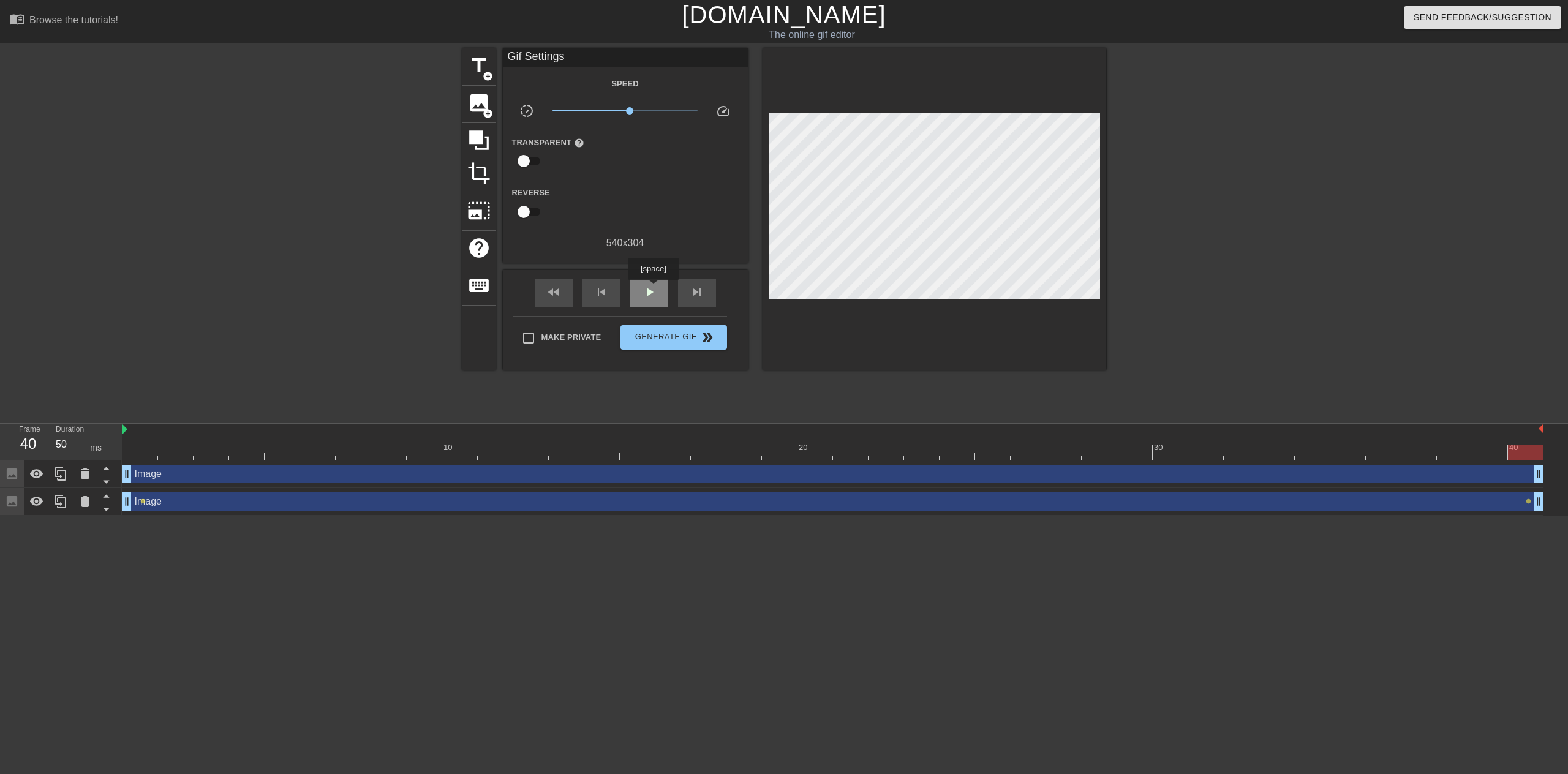
click at [653, 288] on div "play_arrow" at bounding box center [649, 293] width 38 height 28
click at [654, 286] on span "pause" at bounding box center [650, 292] width 15 height 15
click at [1556, 436] on div "10 20 30 40 Image drag_handle drag_handle Image drag_handle drag_handle lens le…" at bounding box center [845, 469] width 1446 height 91
click at [1515, 436] on div "40" at bounding box center [1526, 444] width 36 height 15
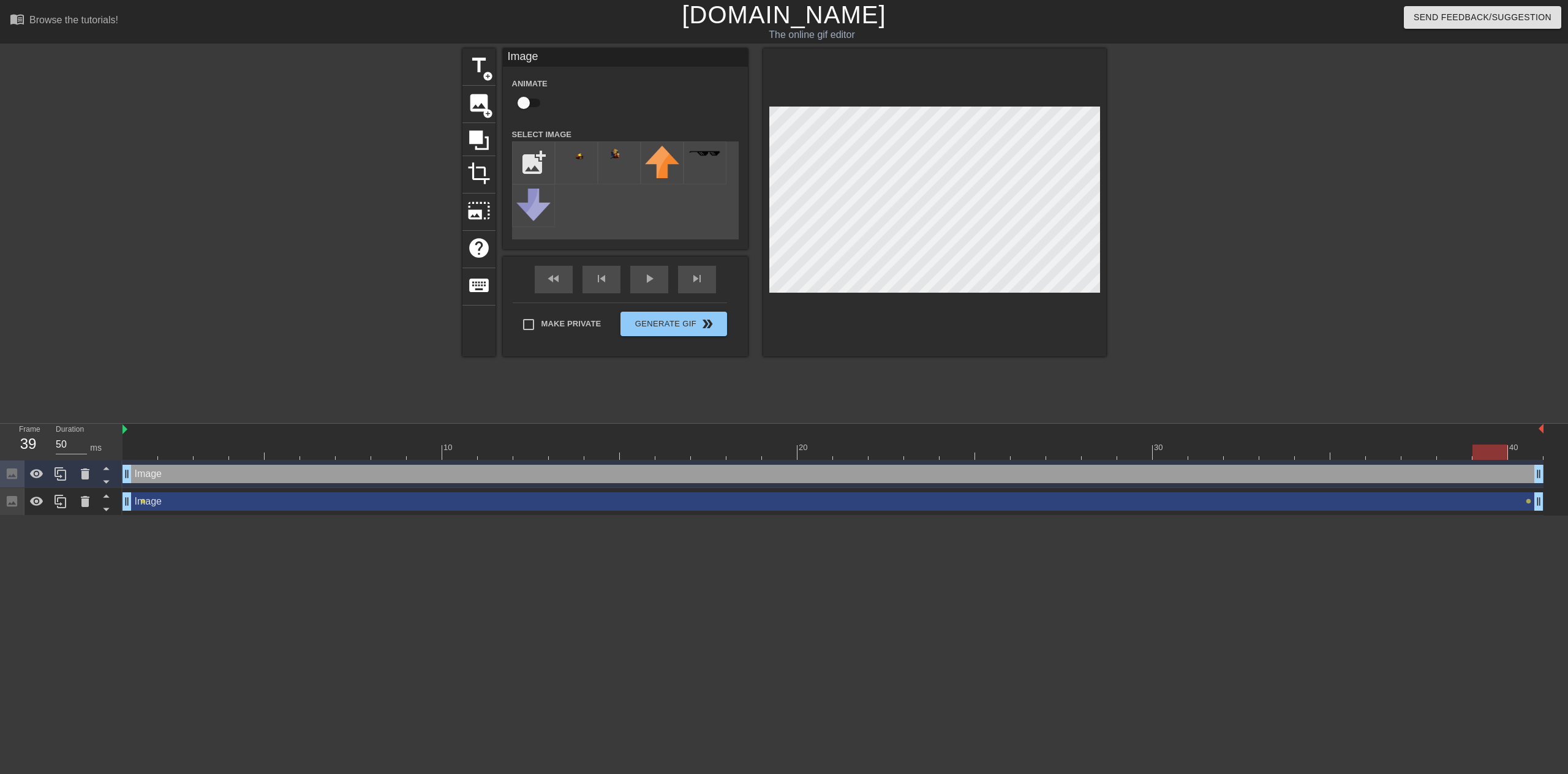
drag, startPoint x: 1522, startPoint y: 457, endPoint x: 1482, endPoint y: 457, distance: 40.0
click at [1482, 457] on div at bounding box center [1489, 452] width 35 height 15
drag, startPoint x: 1502, startPoint y: 450, endPoint x: 1525, endPoint y: 450, distance: 23.0
click at [1525, 450] on div at bounding box center [1526, 452] width 35 height 15
drag, startPoint x: 1525, startPoint y: 450, endPoint x: 1493, endPoint y: 450, distance: 32.0
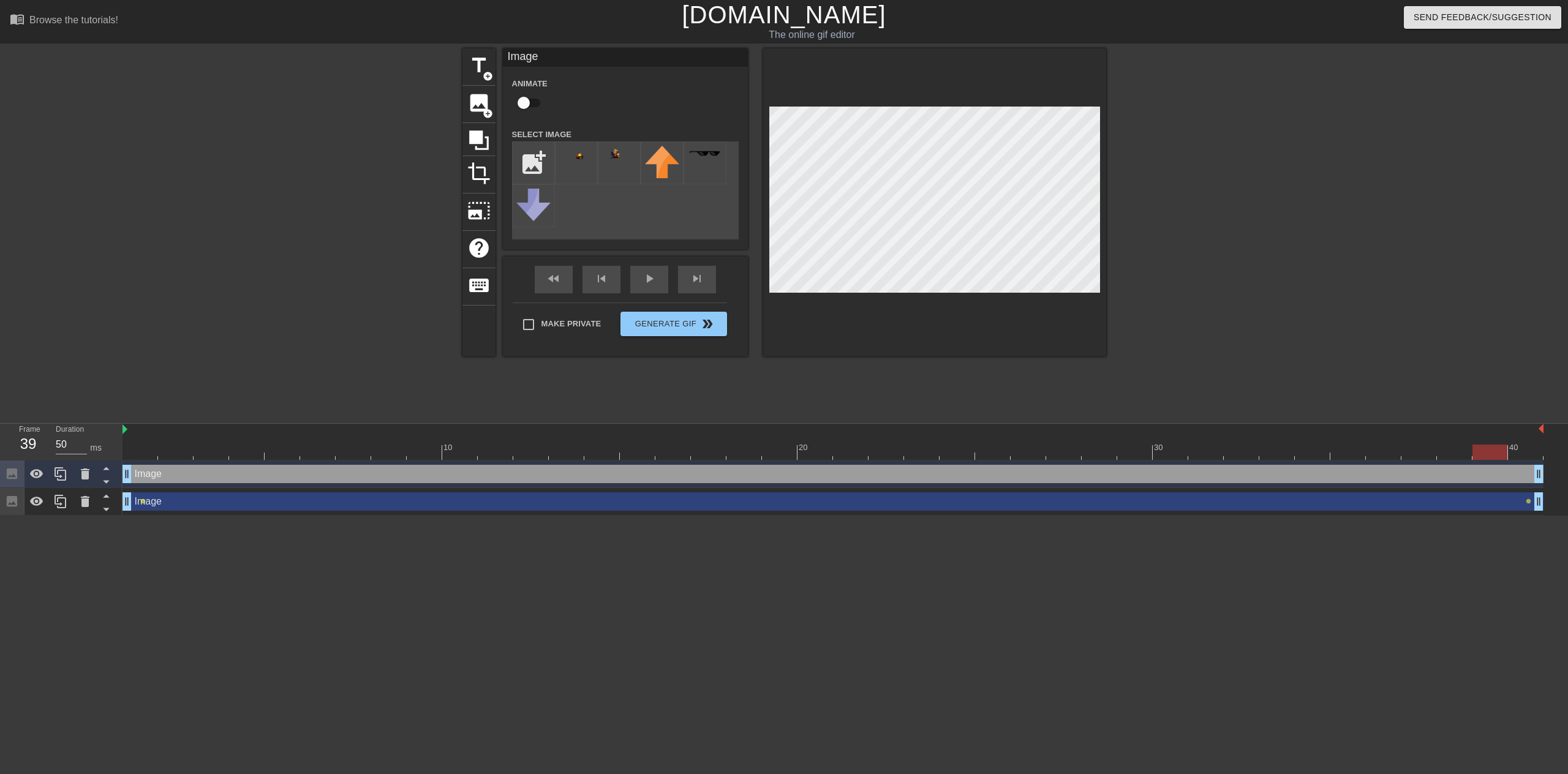
click at [1493, 450] on div at bounding box center [1489, 452] width 35 height 15
drag, startPoint x: 1515, startPoint y: 456, endPoint x: 1529, endPoint y: 455, distance: 14.0
click at [1529, 455] on div at bounding box center [833, 452] width 1421 height 15
drag, startPoint x: 1529, startPoint y: 455, endPoint x: 1523, endPoint y: 451, distance: 7.2
click at [1523, 451] on div at bounding box center [1525, 452] width 35 height 15
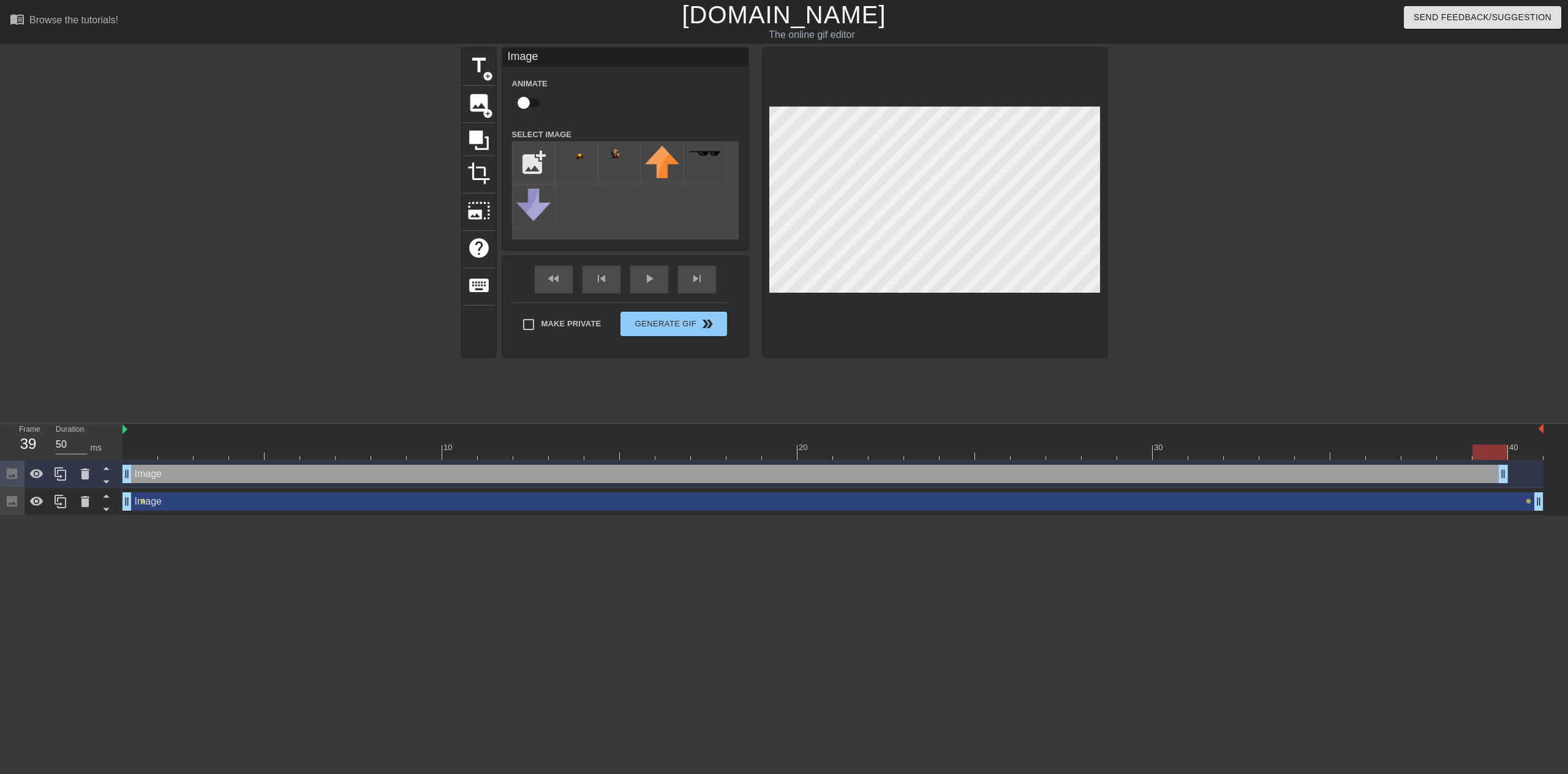
drag, startPoint x: 1540, startPoint y: 474, endPoint x: 1501, endPoint y: 472, distance: 39.1
drag, startPoint x: 1536, startPoint y: 503, endPoint x: 1514, endPoint y: 499, distance: 22.4
click at [1514, 499] on div "Image drag_handle drag_handle lens" at bounding box center [833, 501] width 1421 height 19
click at [652, 287] on div "play_arrow" at bounding box center [649, 279] width 38 height 28
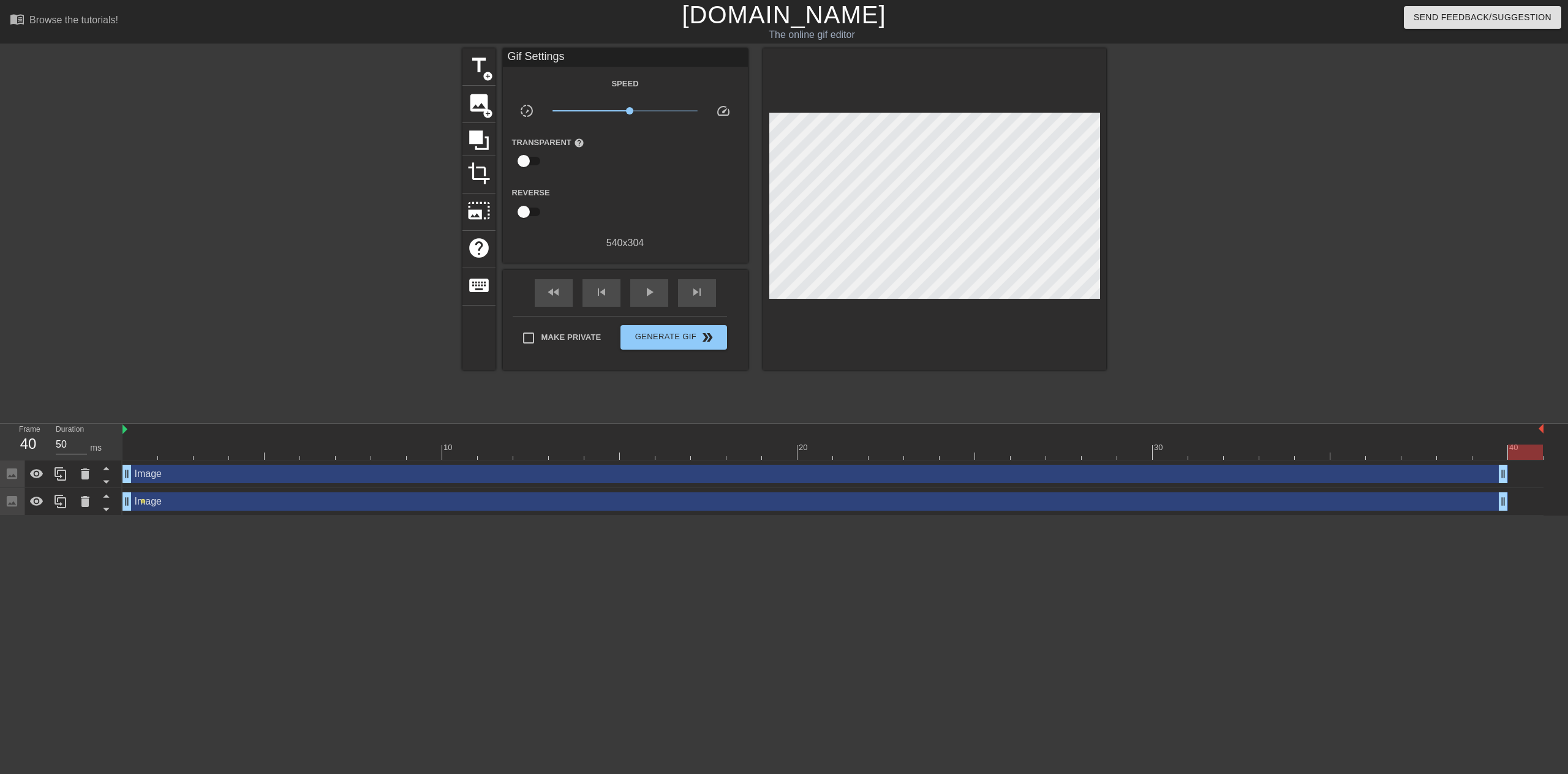
click at [1532, 457] on div at bounding box center [833, 452] width 1421 height 15
drag, startPoint x: 1541, startPoint y: 430, endPoint x: 1510, endPoint y: 428, distance: 31.1
click at [1510, 428] on div "10 20 30 40" at bounding box center [833, 441] width 1421 height 36
click at [651, 293] on span "play_arrow" at bounding box center [650, 292] width 15 height 15
click at [679, 335] on span "Generate Gif double_arrow" at bounding box center [673, 338] width 96 height 15
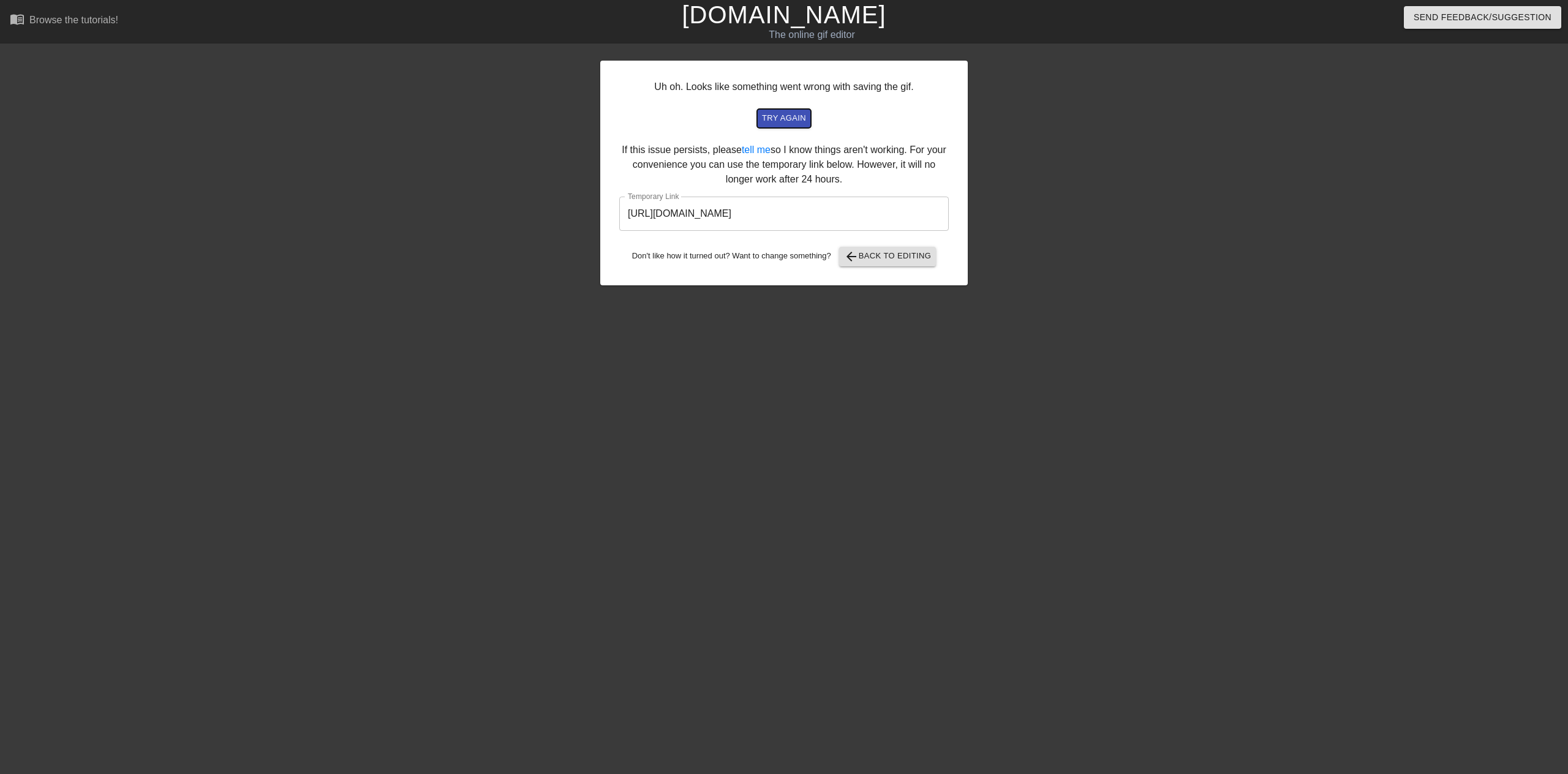
click at [786, 111] on button "try again" at bounding box center [784, 118] width 54 height 19
drag, startPoint x: 908, startPoint y: 580, endPoint x: 905, endPoint y: 587, distance: 7.6
